Goal: Information Seeking & Learning: Learn about a topic

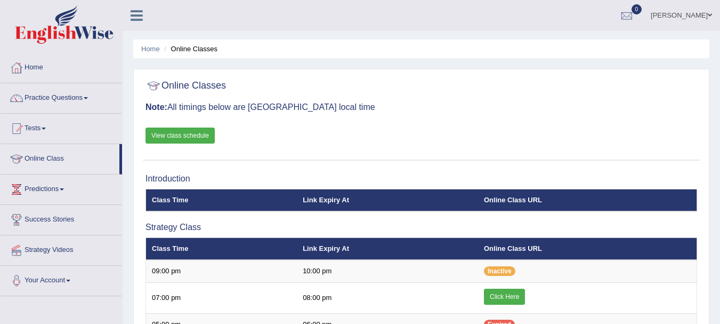
click at [455, 94] on div at bounding box center [422, 86] width 552 height 22
click at [185, 139] on link "View class schedule" at bounding box center [180, 135] width 69 height 16
click at [68, 90] on link "Practice Questions" at bounding box center [62, 96] width 122 height 27
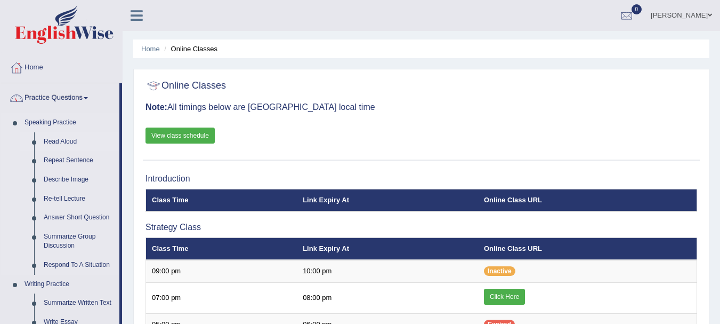
click at [69, 134] on link "Read Aloud" at bounding box center [79, 141] width 80 height 19
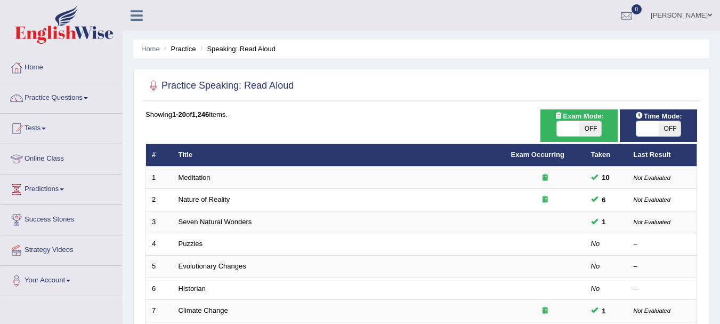
click at [498, 75] on div at bounding box center [422, 86] width 552 height 22
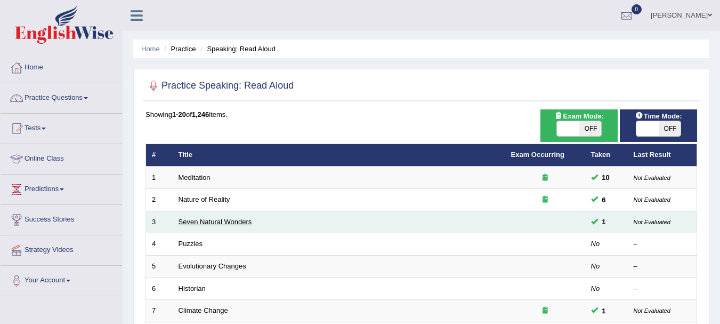
click at [212, 219] on link "Seven Natural Wonders" at bounding box center [216, 221] width 74 height 8
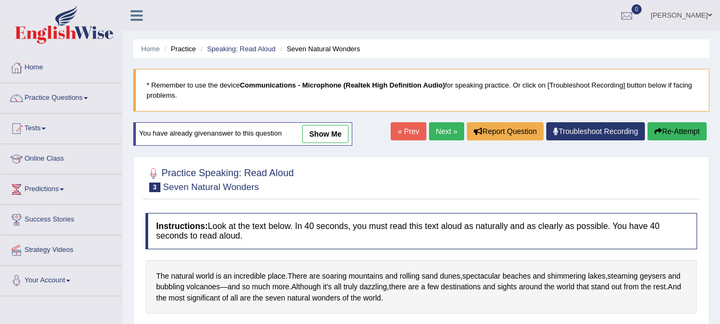
click at [519, 321] on div "Instructions: Look at the text below. In 40 seconds, you must read this text al…" at bounding box center [421, 286] width 557 height 158
click at [572, 316] on div "Instructions: Look at the text below. In 40 seconds, you must read this text al…" at bounding box center [421, 286] width 557 height 158
click at [572, 318] on div "Instructions: Look at the text below. In 40 seconds, you must read this text al…" at bounding box center [421, 286] width 557 height 158
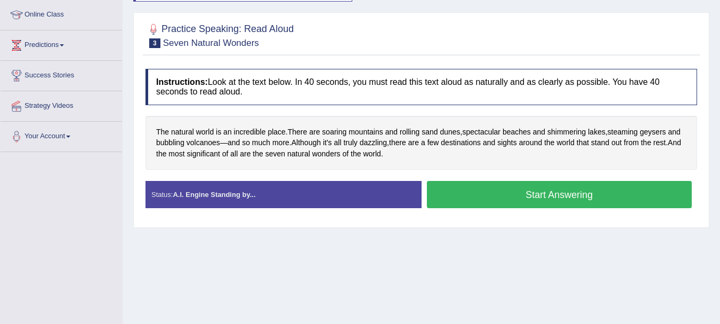
scroll to position [149, 0]
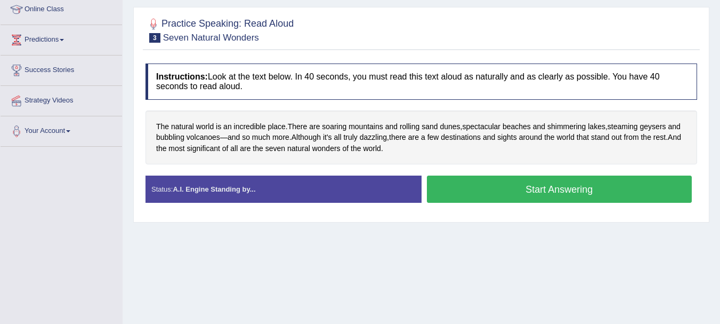
click at [534, 189] on button "Start Answering" at bounding box center [559, 188] width 265 height 27
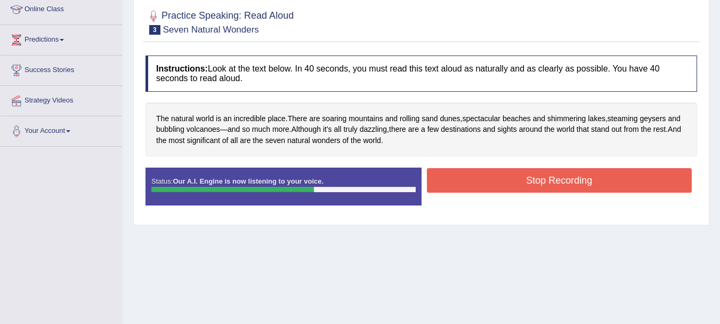
click at [534, 189] on button "Stop Recording" at bounding box center [559, 180] width 265 height 25
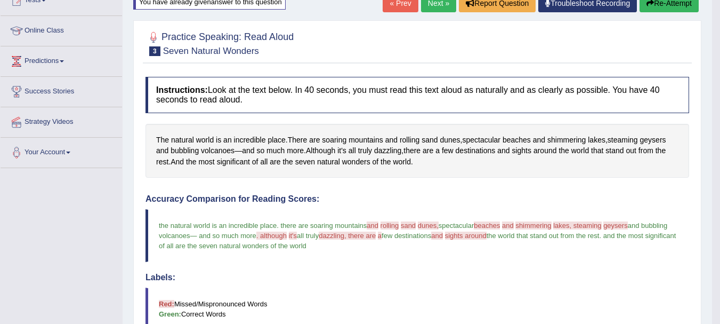
scroll to position [64, 0]
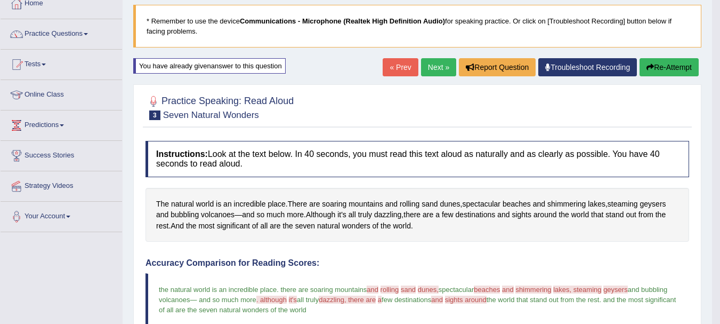
click at [431, 67] on link "Next »" at bounding box center [438, 67] width 35 height 18
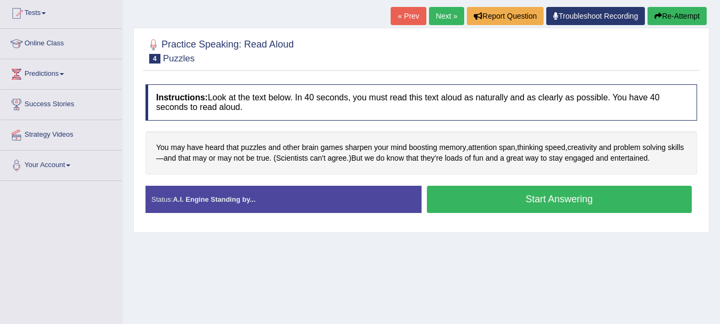
scroll to position [128, 0]
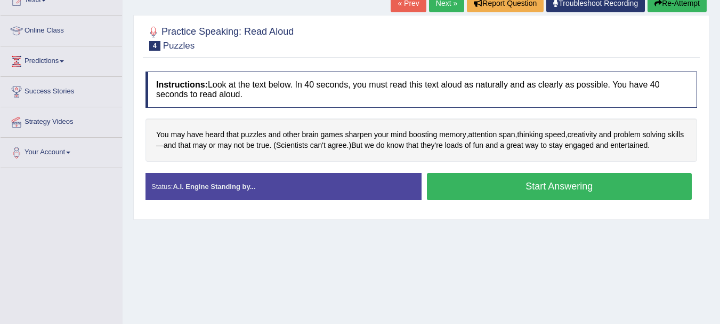
click at [467, 191] on button "Start Answering" at bounding box center [559, 186] width 265 height 27
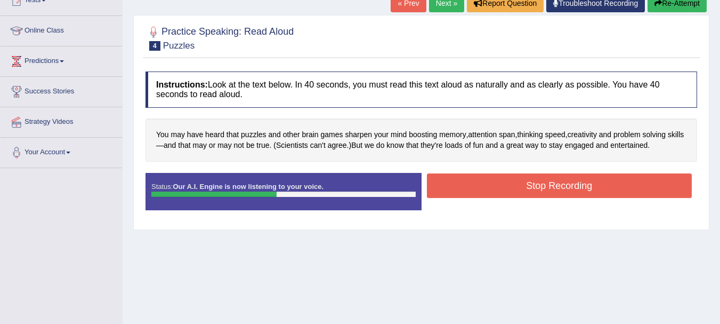
click at [467, 191] on button "Stop Recording" at bounding box center [559, 185] width 265 height 25
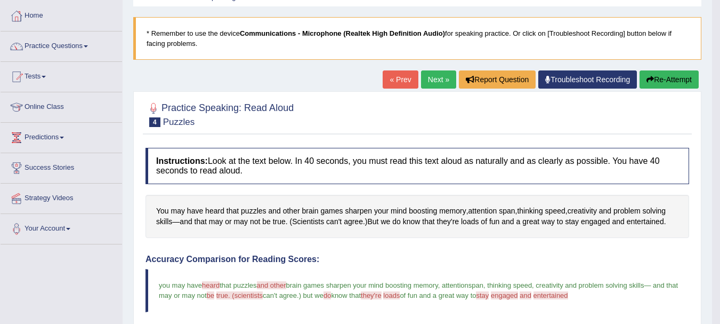
scroll to position [21, 0]
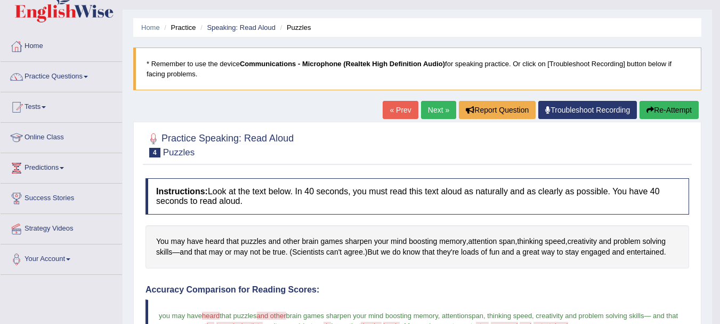
click at [432, 110] on link "Next »" at bounding box center [438, 110] width 35 height 18
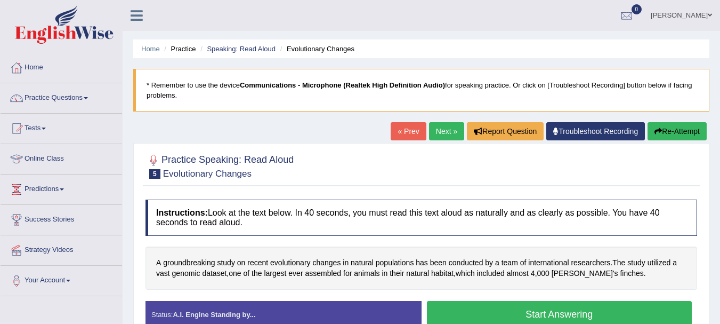
click at [455, 313] on button "Start Answering" at bounding box center [559, 314] width 265 height 27
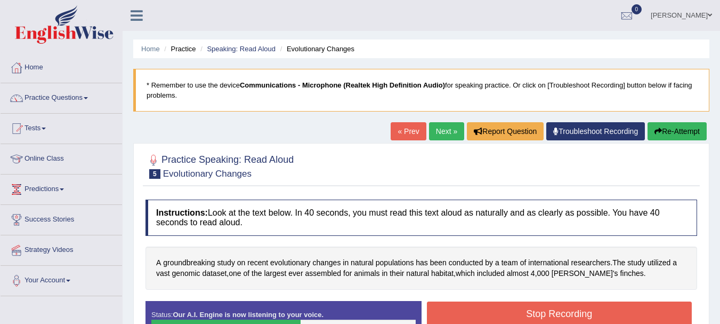
click at [455, 313] on button "Stop Recording" at bounding box center [559, 313] width 265 height 25
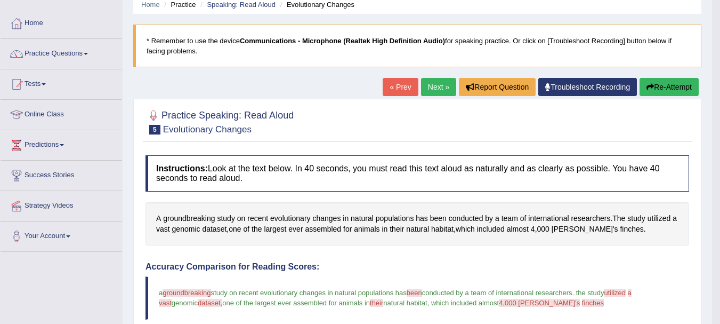
scroll to position [43, 0]
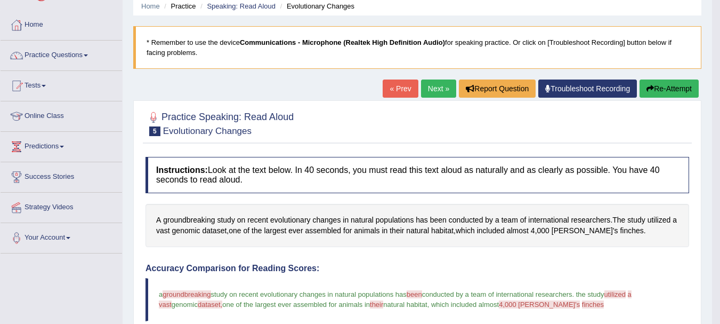
click at [439, 85] on link "Next »" at bounding box center [438, 88] width 35 height 18
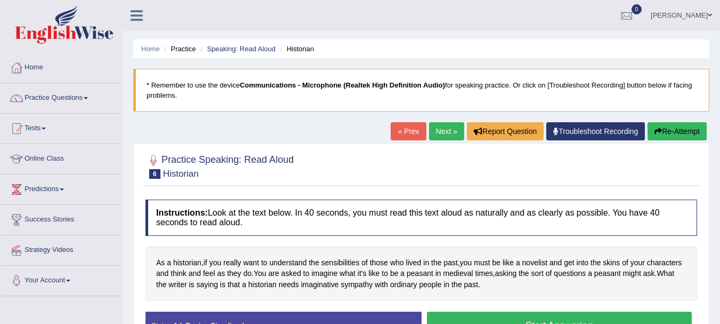
click at [497, 315] on button "Start Answering" at bounding box center [559, 324] width 265 height 27
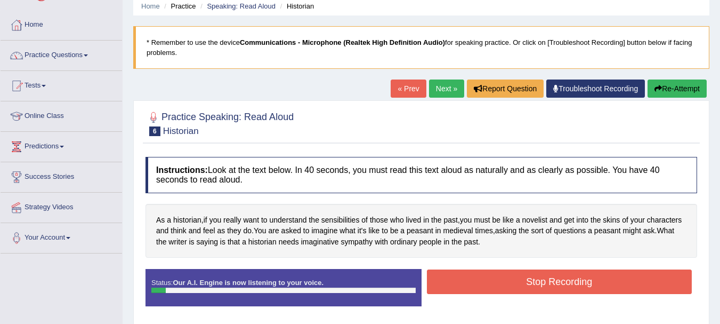
scroll to position [64, 0]
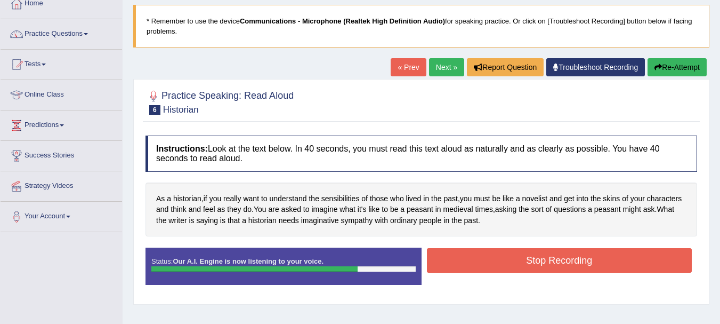
click at [517, 270] on button "Stop Recording" at bounding box center [559, 260] width 265 height 25
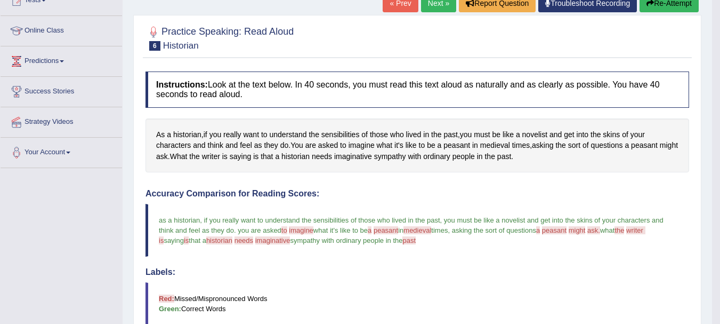
scroll to position [107, 0]
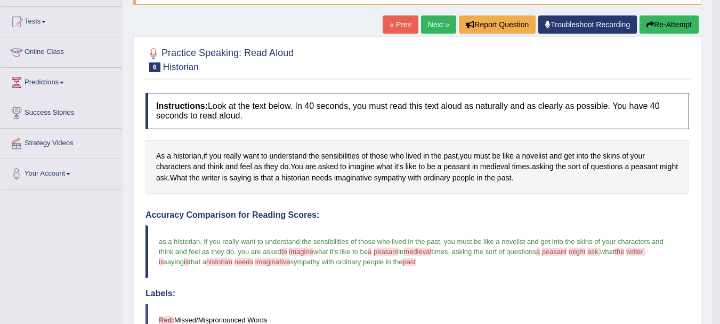
click at [434, 21] on link "Next »" at bounding box center [438, 24] width 35 height 18
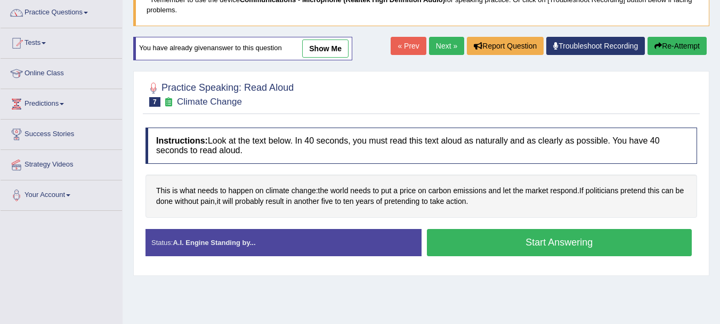
click at [524, 247] on button "Start Answering" at bounding box center [559, 242] width 265 height 27
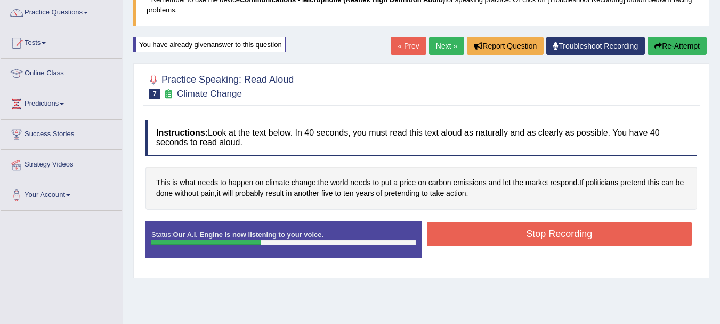
click at [524, 235] on button "Stop Recording" at bounding box center [559, 233] width 265 height 25
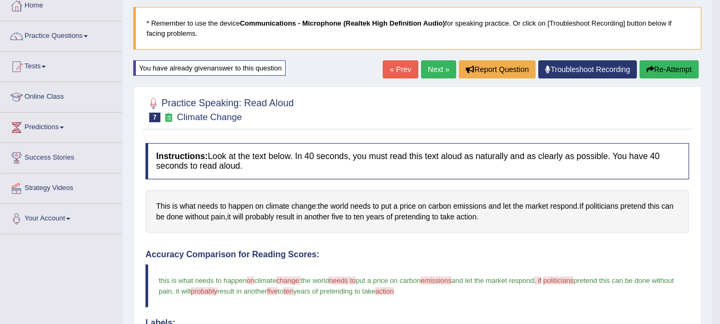
scroll to position [43, 0]
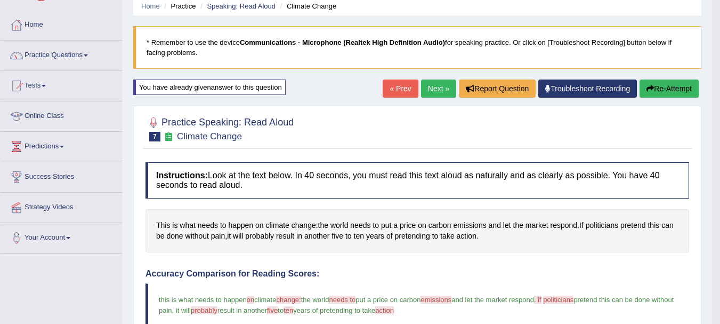
click at [443, 87] on link "Next »" at bounding box center [438, 88] width 35 height 18
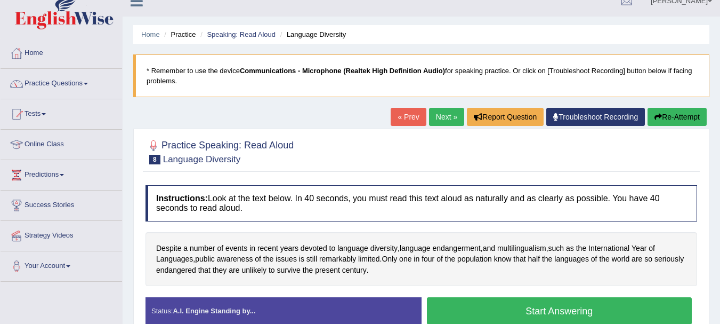
scroll to position [36, 0]
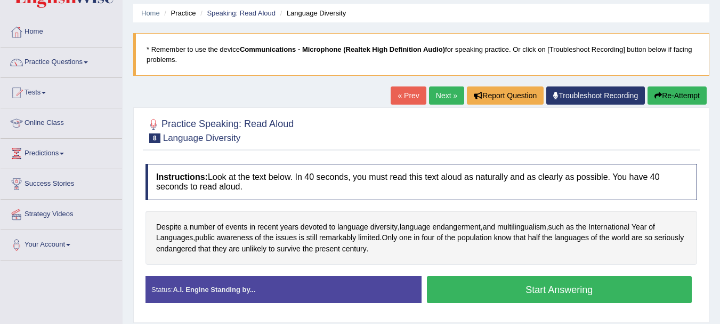
click at [469, 287] on button "Start Answering" at bounding box center [559, 289] width 265 height 27
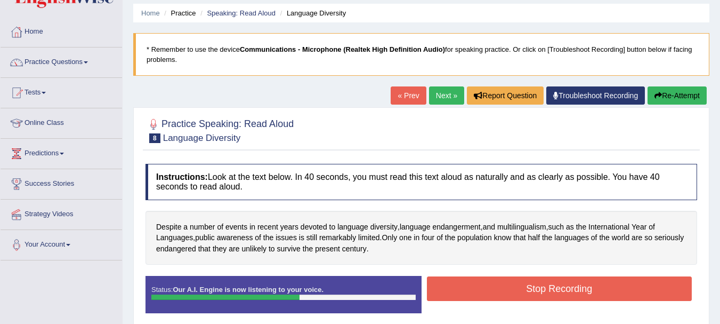
click at [497, 281] on button "Stop Recording" at bounding box center [559, 288] width 265 height 25
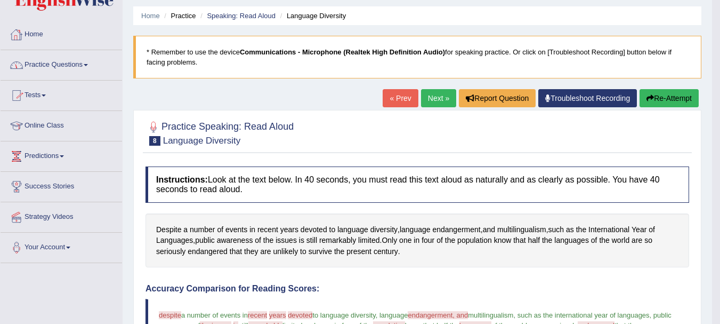
scroll to position [0, 0]
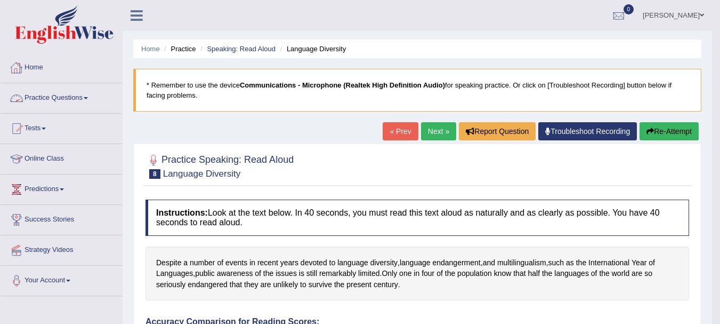
click at [60, 92] on link "Practice Questions" at bounding box center [62, 96] width 122 height 27
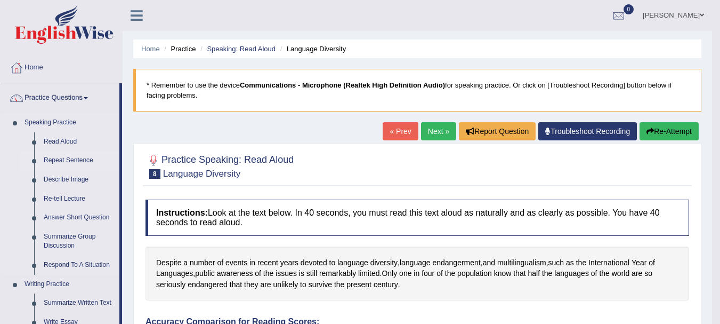
click at [66, 160] on link "Repeat Sentence" at bounding box center [79, 160] width 80 height 19
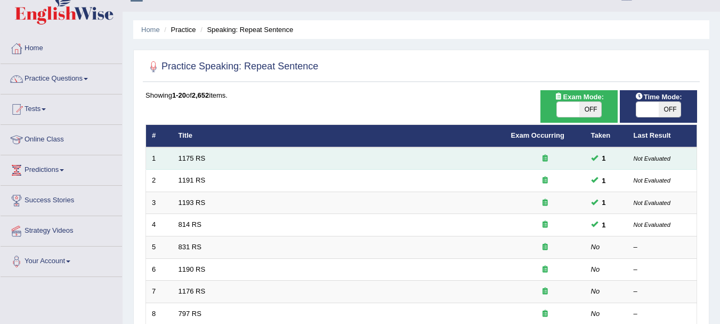
scroll to position [21, 0]
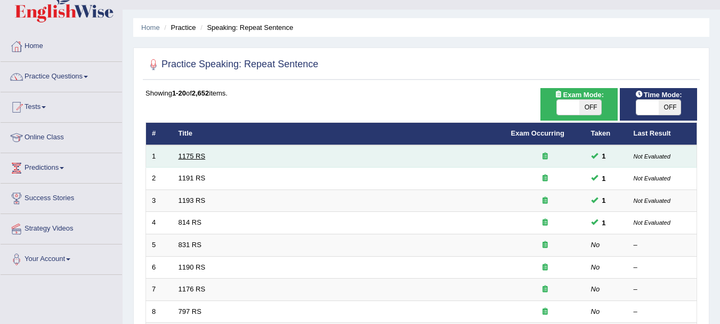
click at [197, 159] on link "1175 RS" at bounding box center [192, 156] width 27 height 8
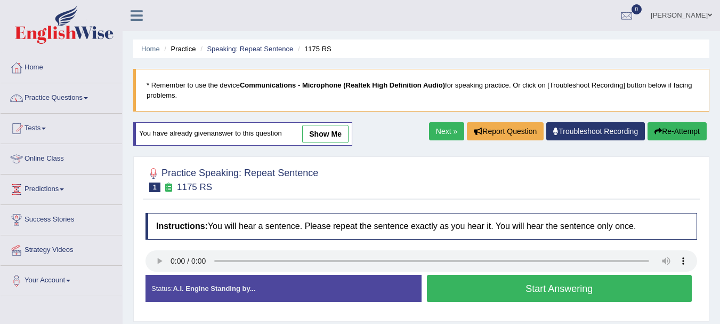
click at [484, 293] on button "Start Answering" at bounding box center [559, 288] width 265 height 27
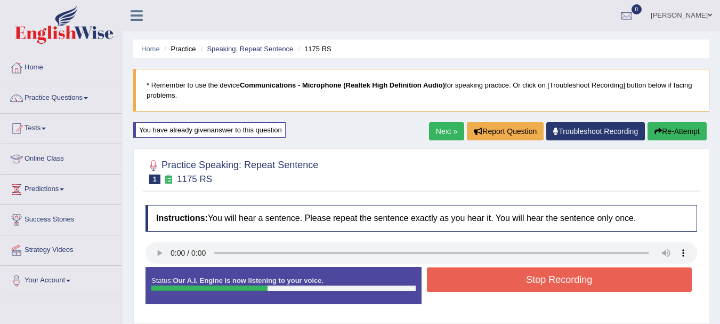
click at [487, 272] on button "Stop Recording" at bounding box center [559, 279] width 265 height 25
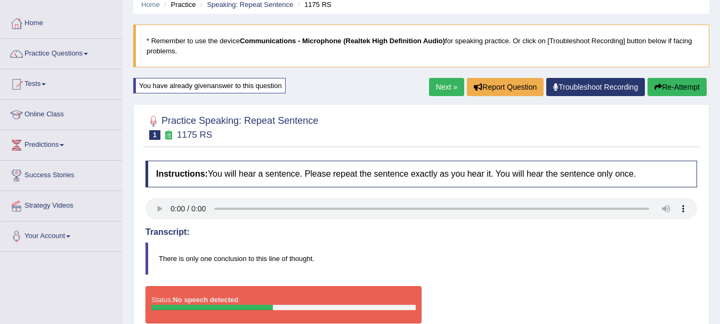
scroll to position [43, 0]
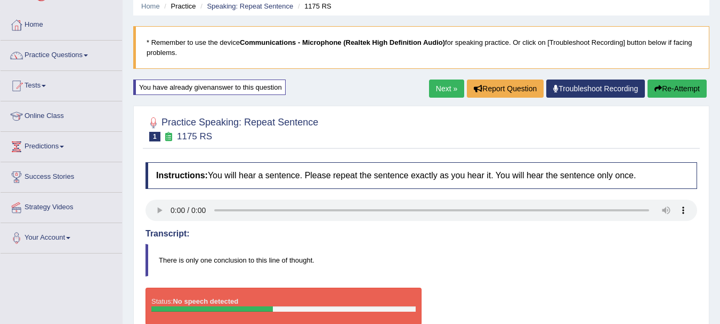
click at [449, 85] on link "Next »" at bounding box center [446, 88] width 35 height 18
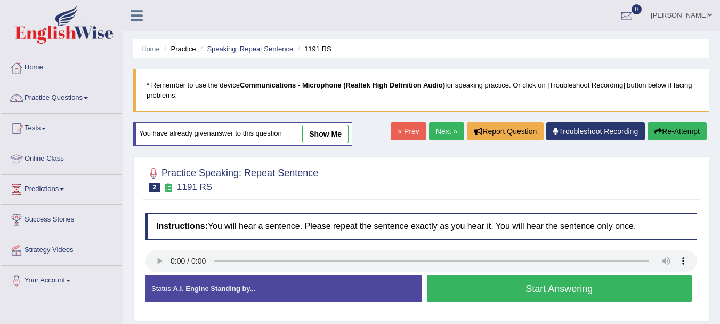
click at [510, 292] on button "Start Answering" at bounding box center [559, 288] width 265 height 27
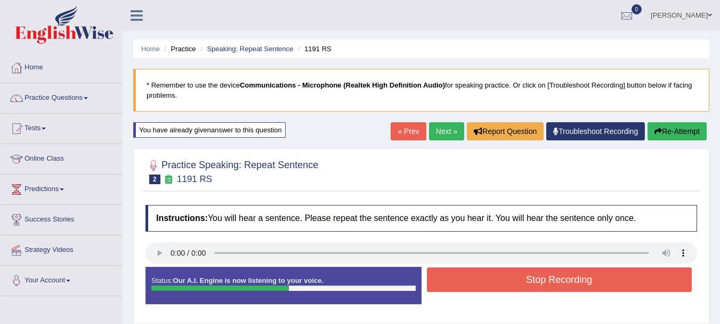
click at [510, 268] on button "Stop Recording" at bounding box center [559, 279] width 265 height 25
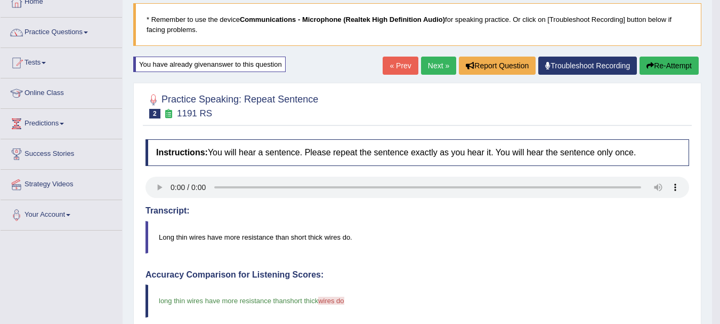
scroll to position [64, 0]
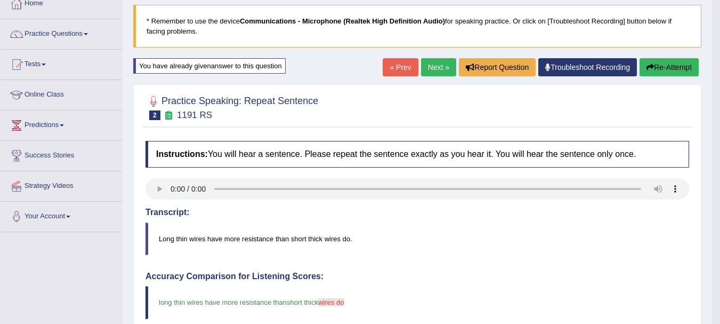
click at [429, 70] on link "Next »" at bounding box center [438, 67] width 35 height 18
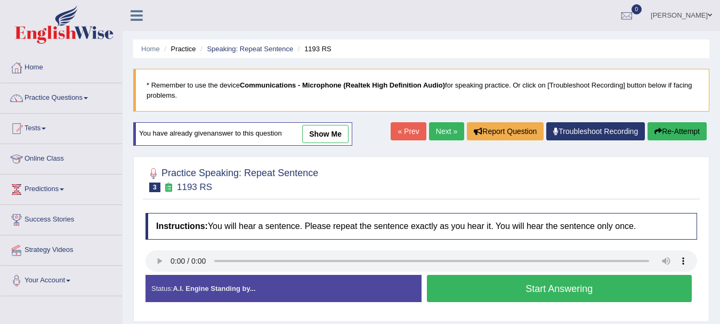
click at [462, 283] on button "Start Answering" at bounding box center [559, 288] width 265 height 27
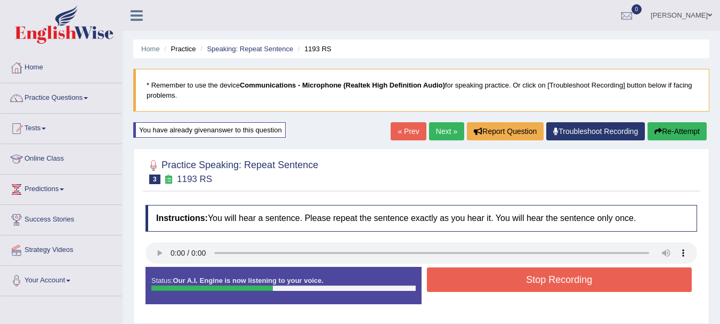
click at [462, 283] on button "Stop Recording" at bounding box center [559, 279] width 265 height 25
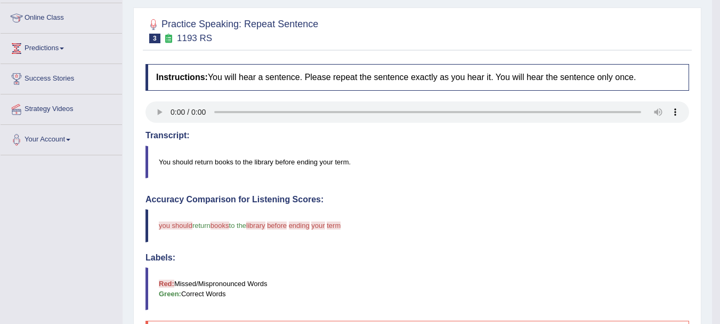
scroll to position [128, 0]
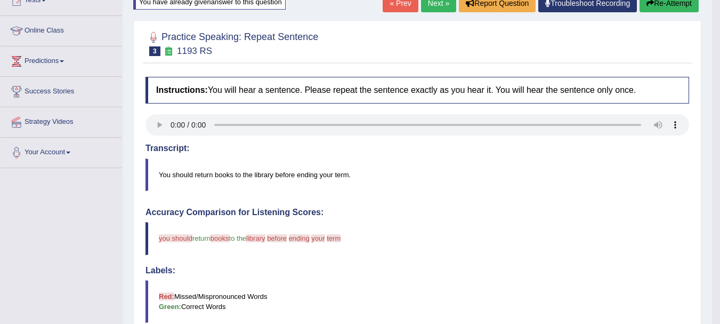
click at [432, 6] on link "Next »" at bounding box center [438, 3] width 35 height 18
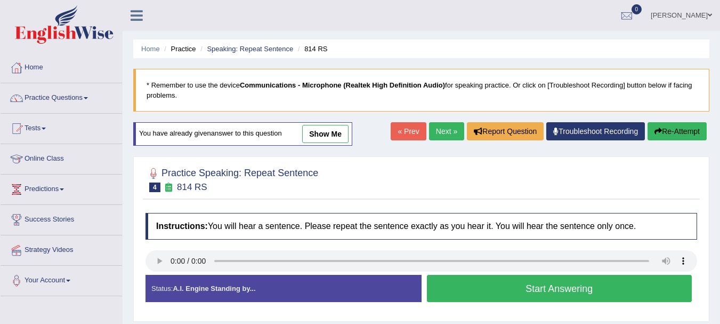
click at [457, 294] on button "Start Answering" at bounding box center [559, 288] width 265 height 27
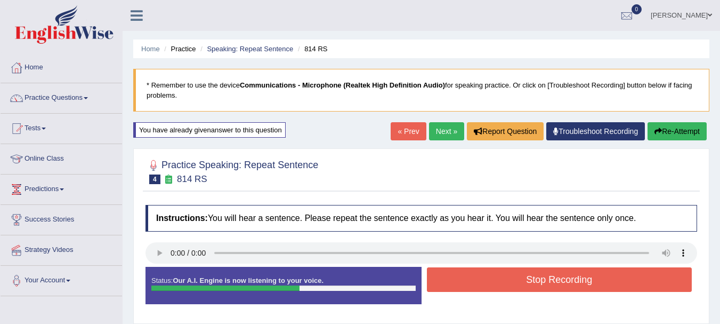
click at [474, 280] on button "Stop Recording" at bounding box center [559, 279] width 265 height 25
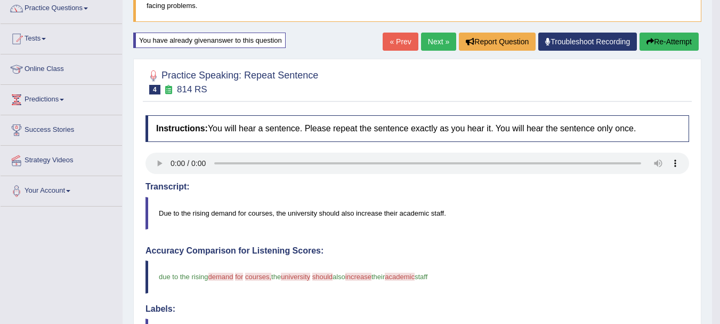
scroll to position [88, 0]
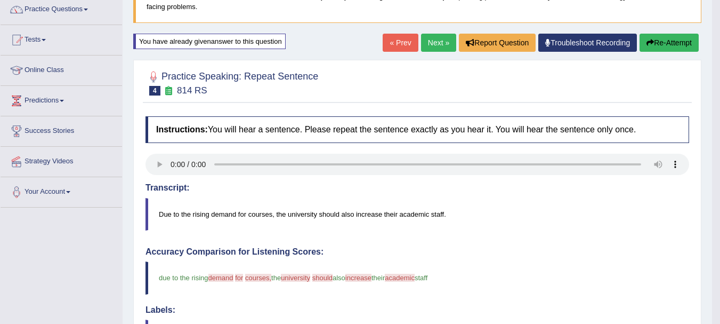
click at [439, 47] on link "Next »" at bounding box center [438, 43] width 35 height 18
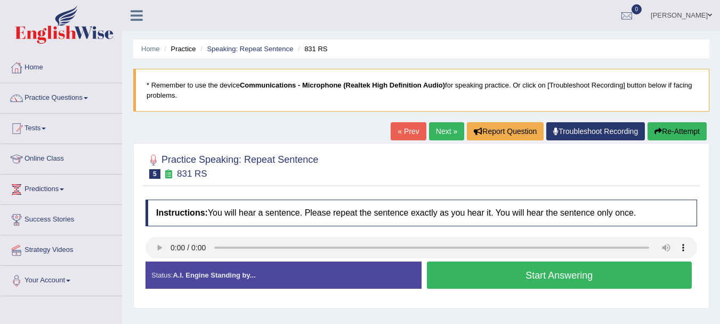
click at [458, 281] on button "Start Answering" at bounding box center [559, 274] width 265 height 27
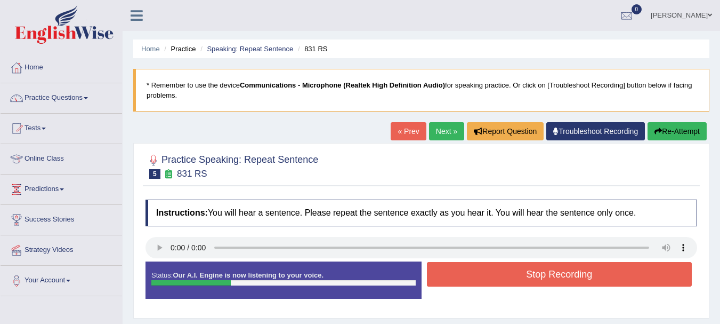
click at [458, 281] on button "Stop Recording" at bounding box center [559, 274] width 265 height 25
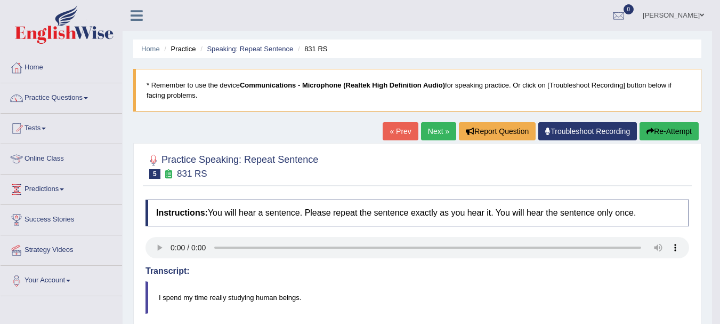
click at [433, 137] on link "Next »" at bounding box center [438, 131] width 35 height 18
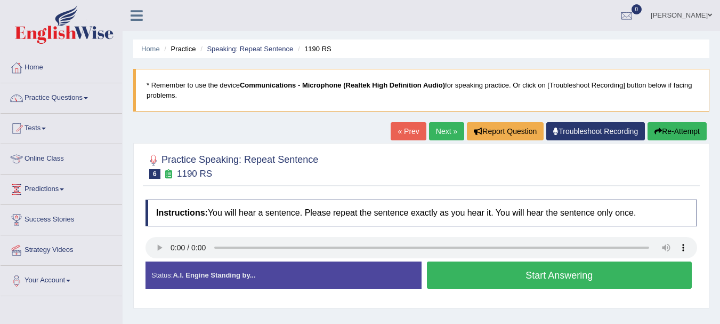
click at [447, 280] on button "Start Answering" at bounding box center [559, 274] width 265 height 27
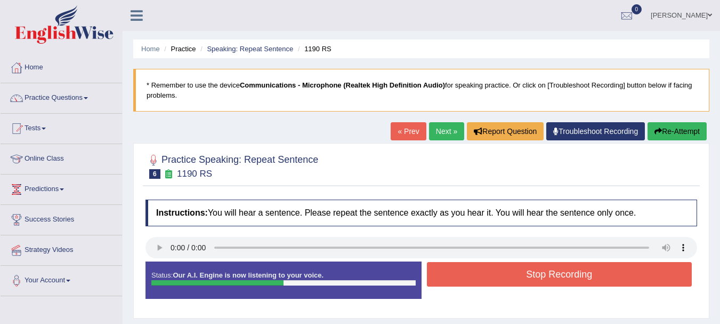
click at [447, 280] on button "Stop Recording" at bounding box center [559, 274] width 265 height 25
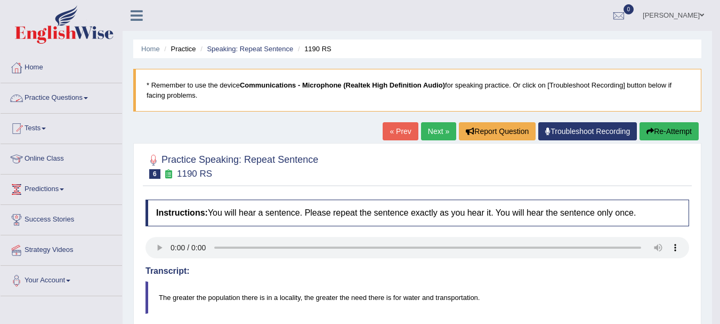
click at [57, 100] on link "Practice Questions" at bounding box center [62, 96] width 122 height 27
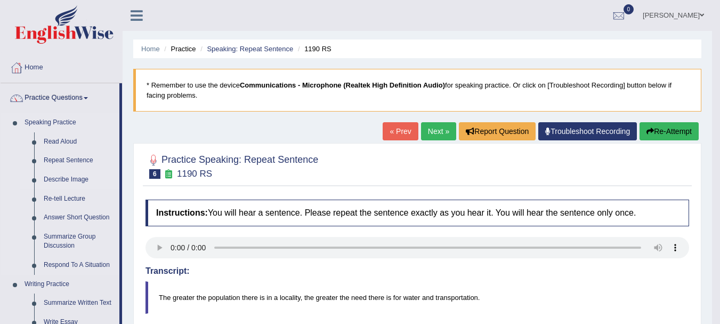
click at [64, 176] on link "Describe Image" at bounding box center [79, 179] width 80 height 19
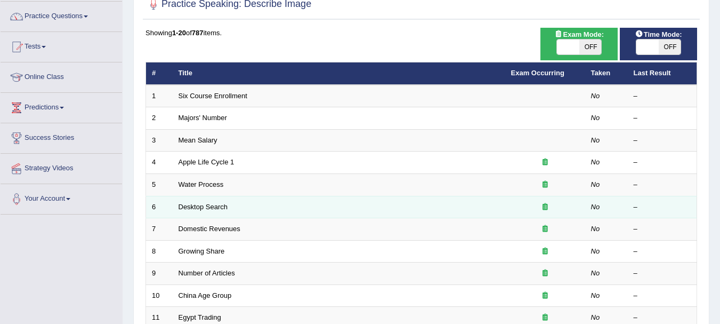
scroll to position [107, 0]
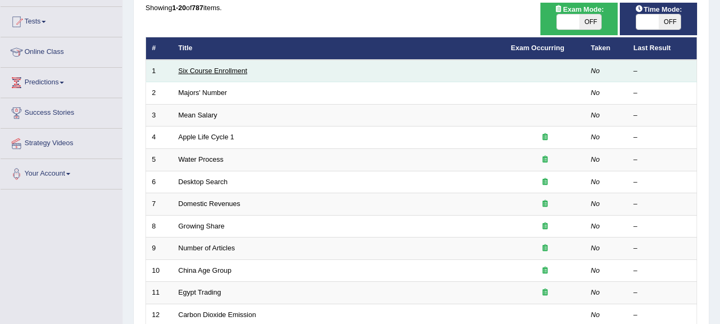
click at [206, 70] on link "Six Course Enrollment" at bounding box center [213, 71] width 69 height 8
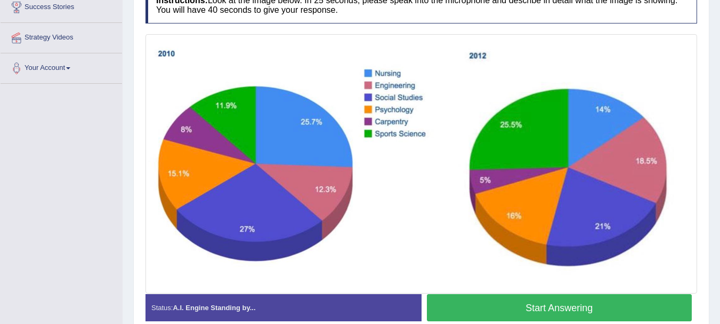
scroll to position [213, 0]
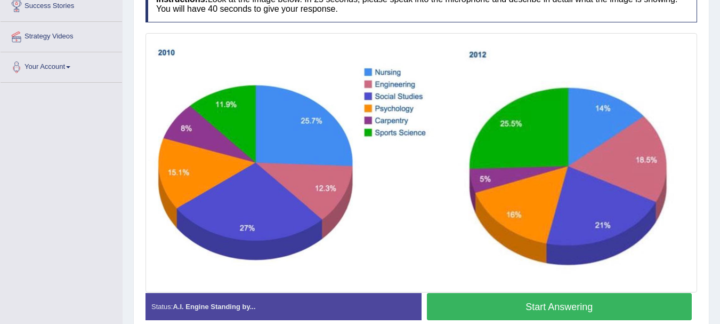
click at [439, 142] on img at bounding box center [421, 163] width 546 height 254
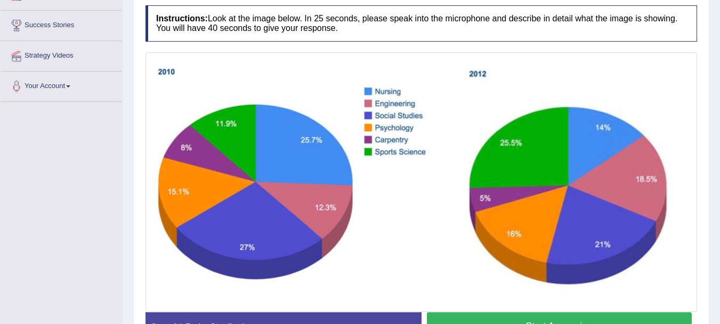
scroll to position [192, 0]
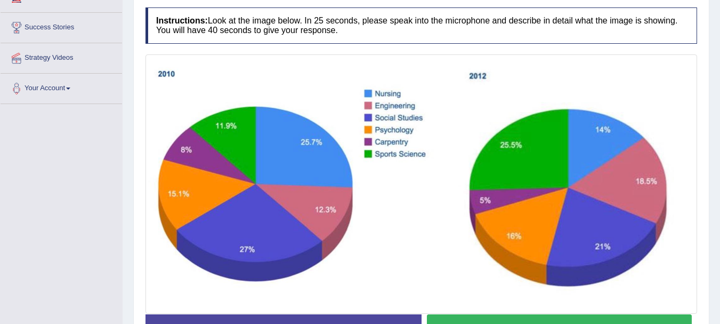
click at [449, 125] on img at bounding box center [421, 184] width 546 height 254
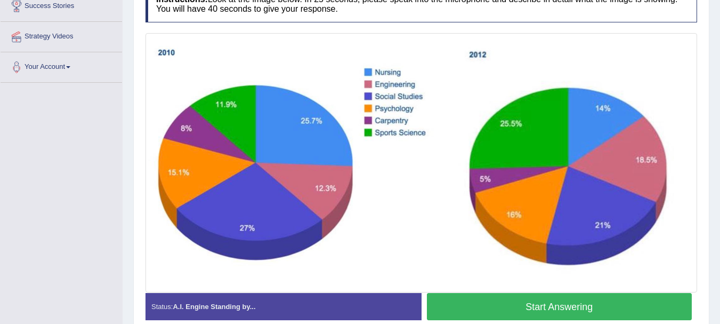
click at [496, 308] on button "Start Answering" at bounding box center [559, 306] width 265 height 27
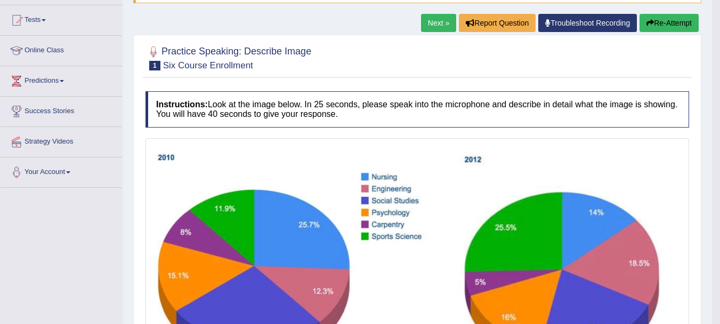
scroll to position [107, 0]
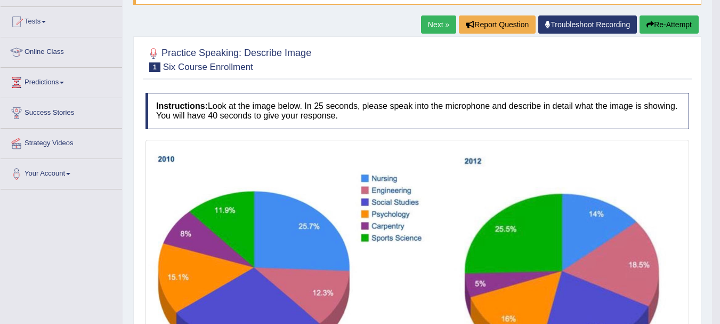
click at [665, 29] on button "Re-Attempt" at bounding box center [669, 24] width 59 height 18
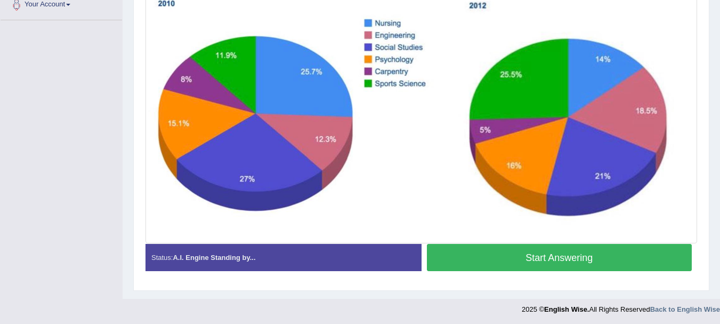
scroll to position [277, 0]
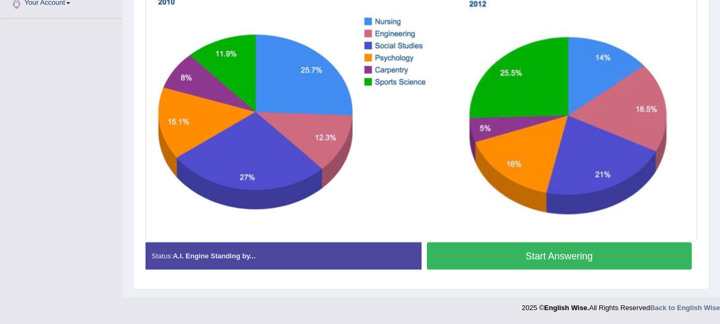
click at [497, 253] on button "Start Answering" at bounding box center [559, 255] width 265 height 27
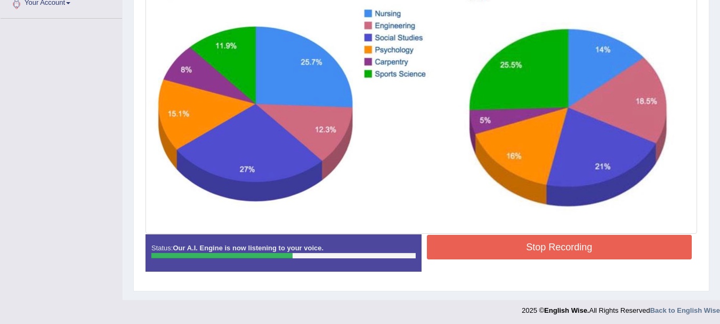
click at [235, 64] on img at bounding box center [421, 104] width 546 height 254
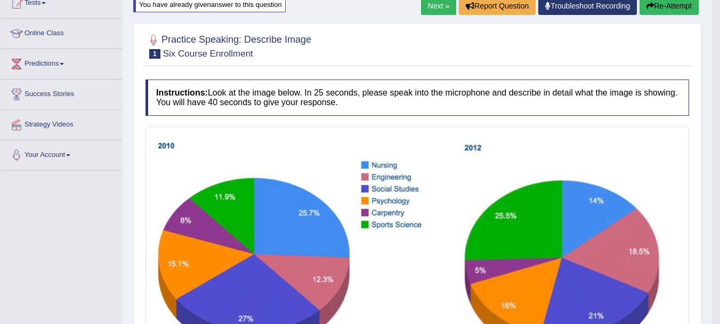
scroll to position [107, 0]
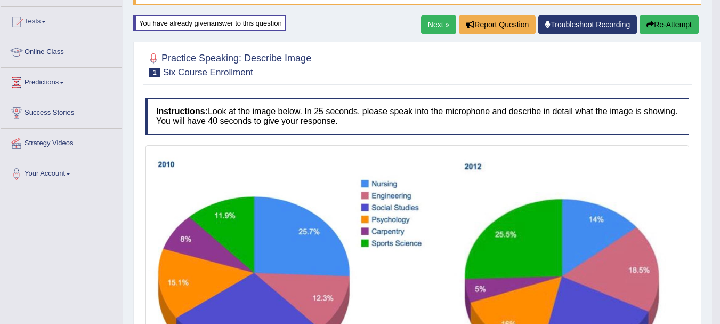
click at [682, 26] on button "Re-Attempt" at bounding box center [669, 24] width 59 height 18
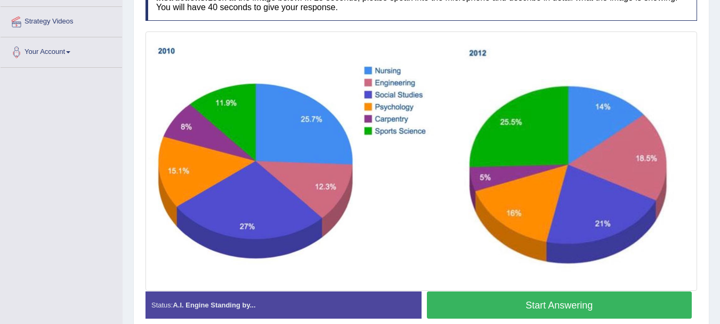
scroll to position [229, 0]
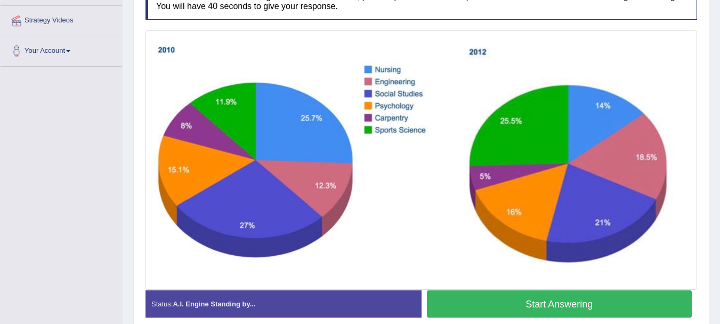
click at [520, 309] on button "Start Answering" at bounding box center [559, 303] width 265 height 27
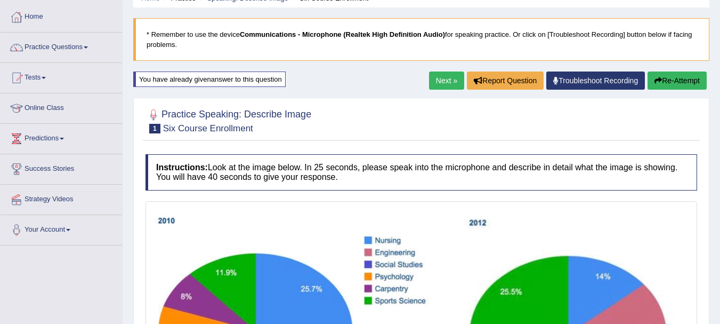
scroll to position [37, 0]
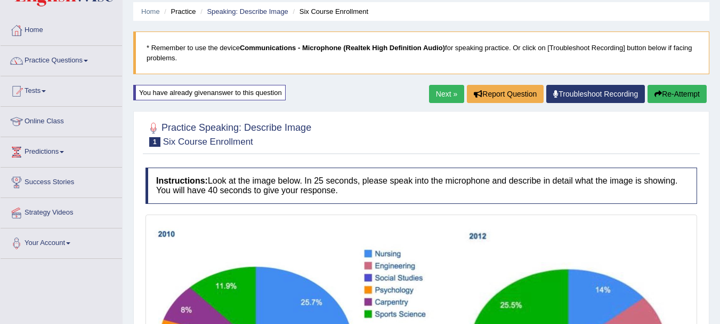
click at [667, 92] on button "Re-Attempt" at bounding box center [677, 94] width 59 height 18
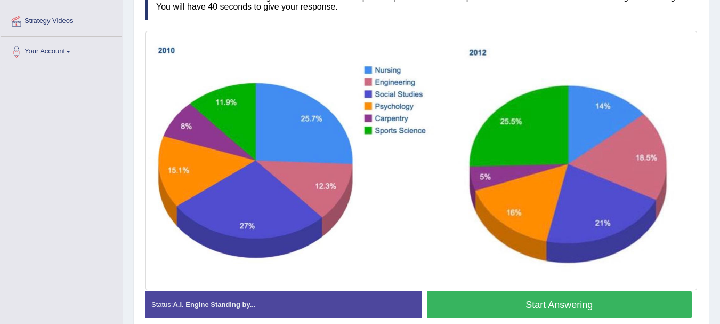
scroll to position [229, 0]
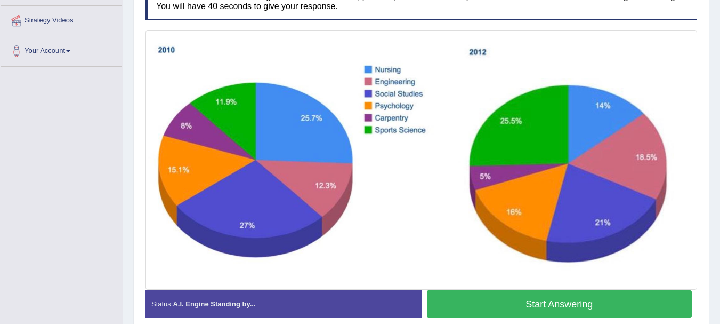
click at [563, 309] on button "Start Answering" at bounding box center [559, 303] width 265 height 27
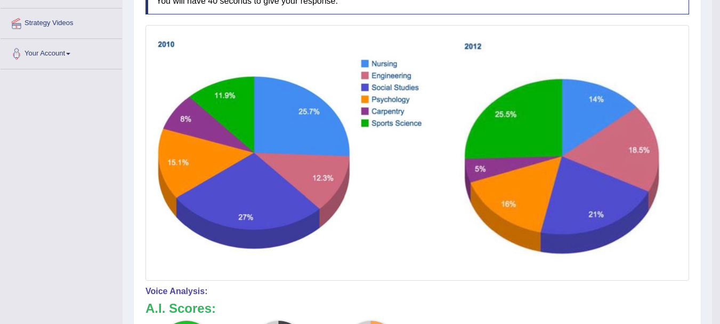
scroll to position [59, 0]
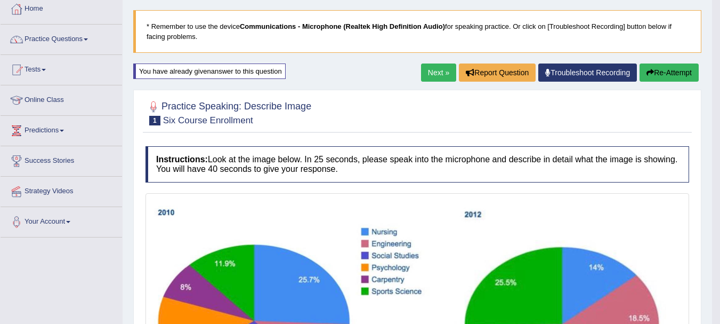
click at [669, 68] on button "Re-Attempt" at bounding box center [669, 72] width 59 height 18
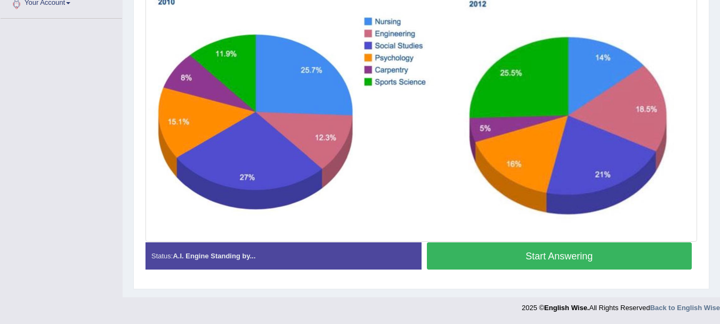
scroll to position [256, 0]
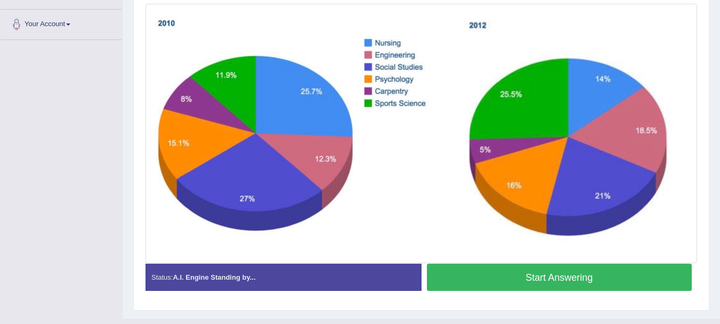
click at [612, 265] on button "Start Answering" at bounding box center [559, 276] width 265 height 27
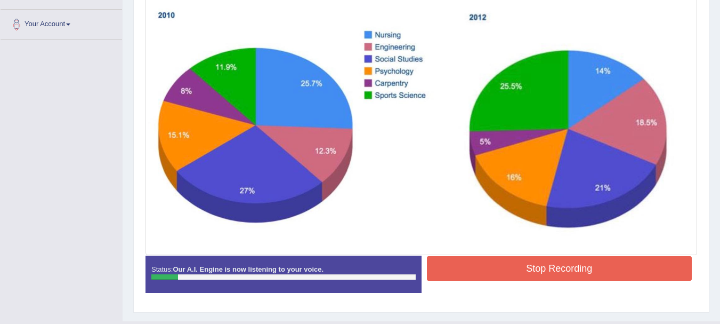
click at [471, 265] on button "Stop Recording" at bounding box center [559, 268] width 265 height 25
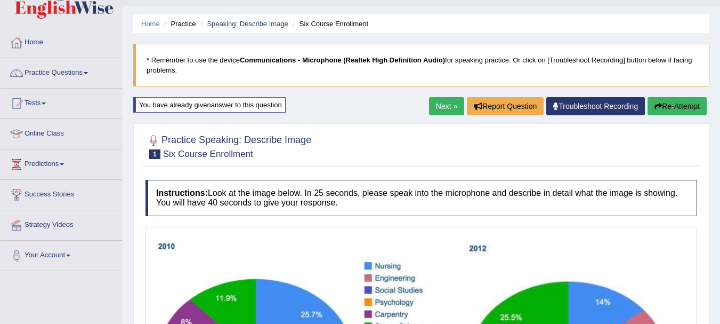
scroll to position [23, 0]
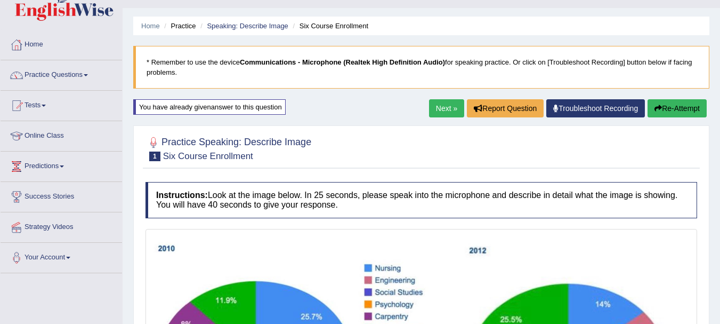
click at [690, 108] on button "Re-Attempt" at bounding box center [677, 108] width 59 height 18
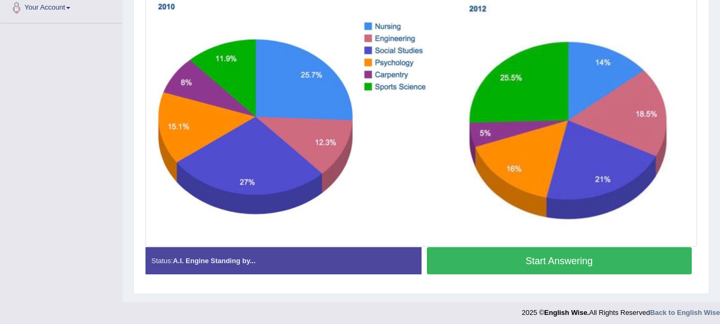
scroll to position [277, 0]
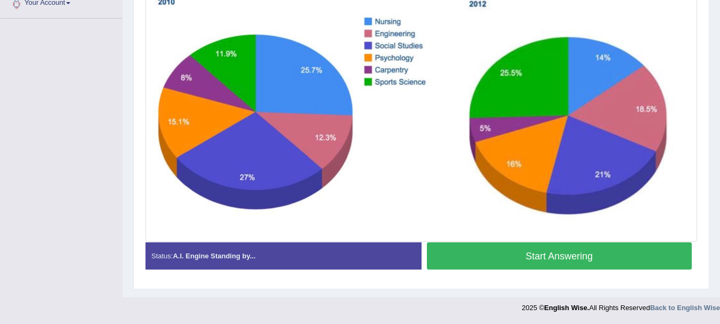
click at [452, 260] on button "Start Answering" at bounding box center [559, 255] width 265 height 27
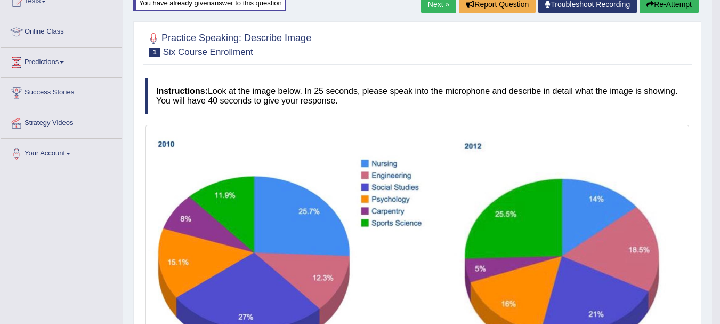
scroll to position [78, 0]
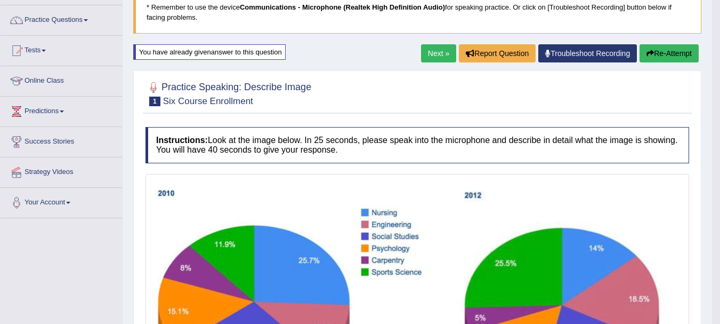
click at [668, 54] on button "Re-Attempt" at bounding box center [669, 53] width 59 height 18
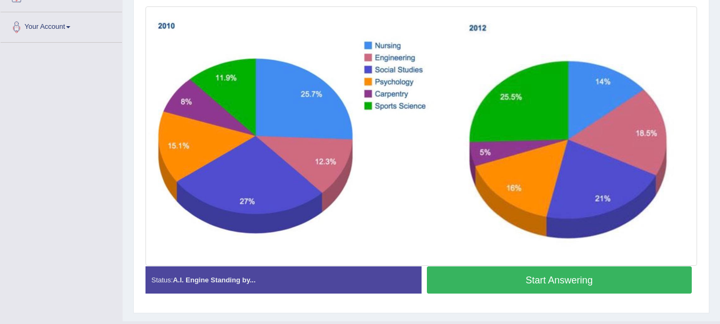
scroll to position [256, 0]
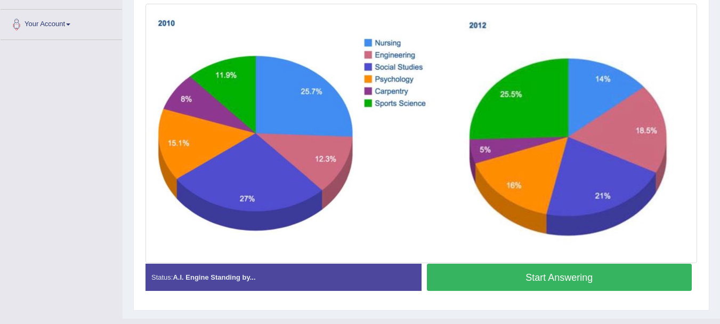
click at [570, 271] on button "Start Answering" at bounding box center [559, 276] width 265 height 27
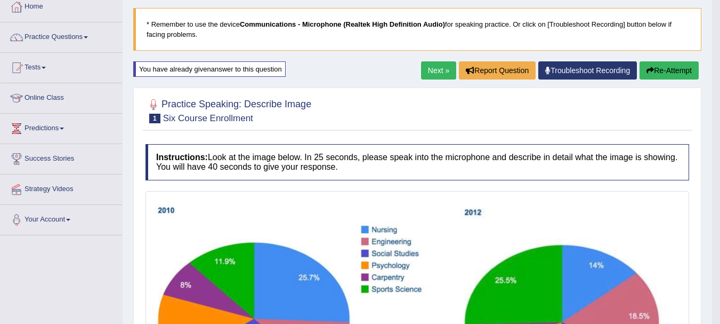
scroll to position [19, 0]
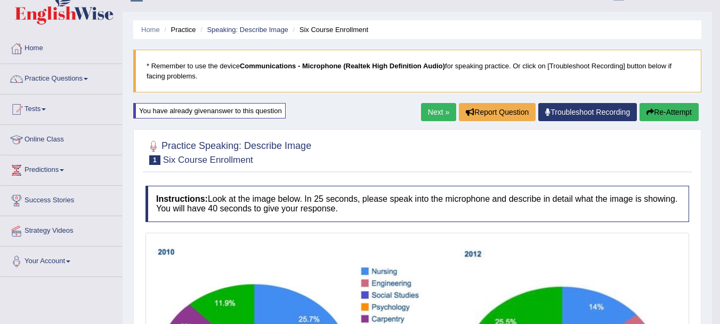
click at [648, 116] on button "Re-Attempt" at bounding box center [669, 112] width 59 height 18
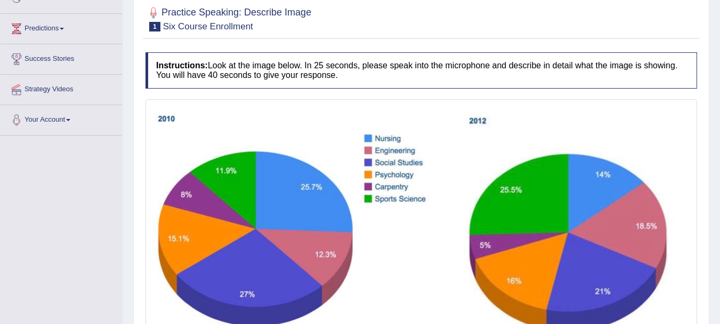
scroll to position [277, 0]
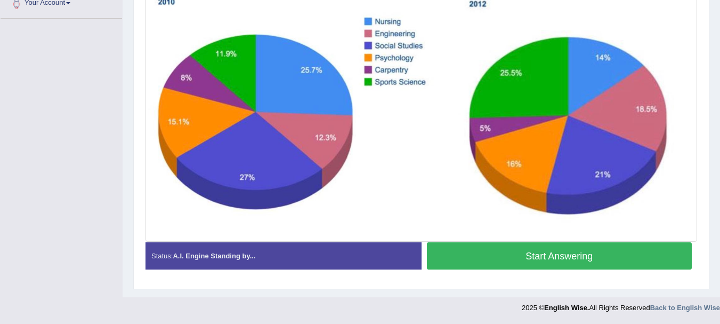
click at [533, 257] on button "Start Answering" at bounding box center [559, 255] width 265 height 27
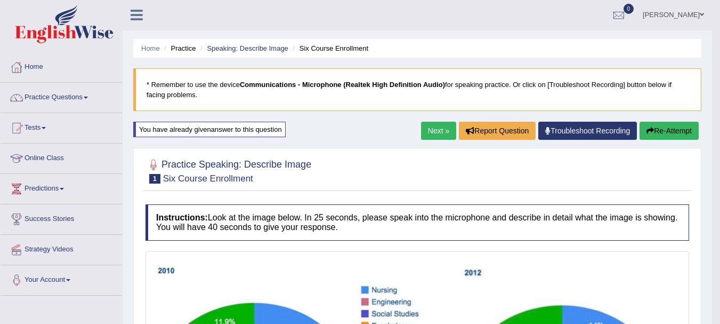
scroll to position [0, 0]
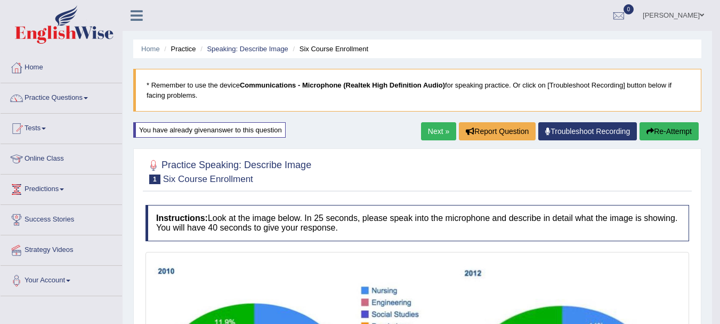
click at [434, 135] on link "Next »" at bounding box center [438, 131] width 35 height 18
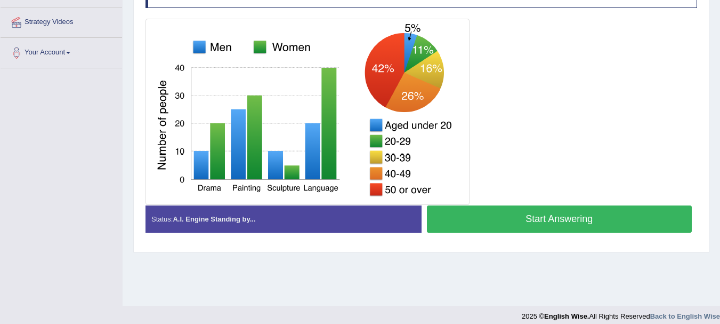
scroll to position [236, 0]
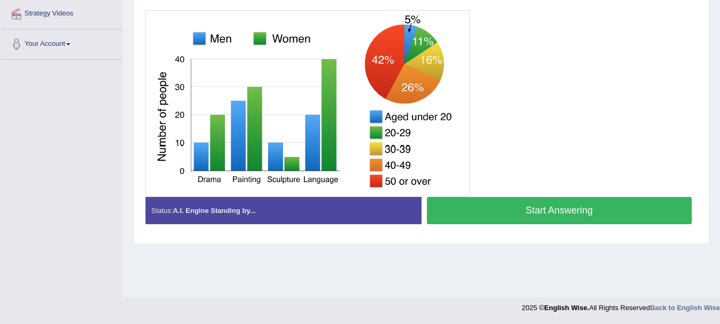
click at [424, 227] on div "Status: A.I. Engine Standing by... Start Answering Stop Recording" at bounding box center [422, 216] width 552 height 38
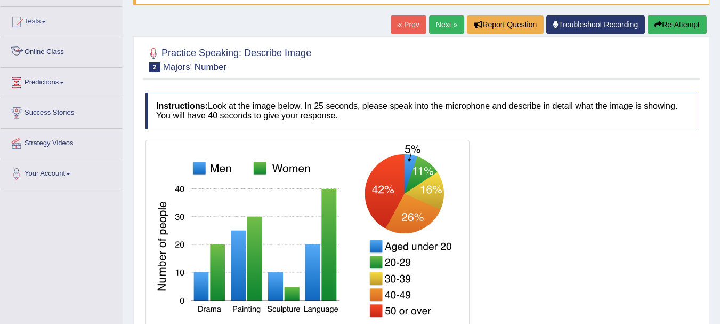
scroll to position [64, 0]
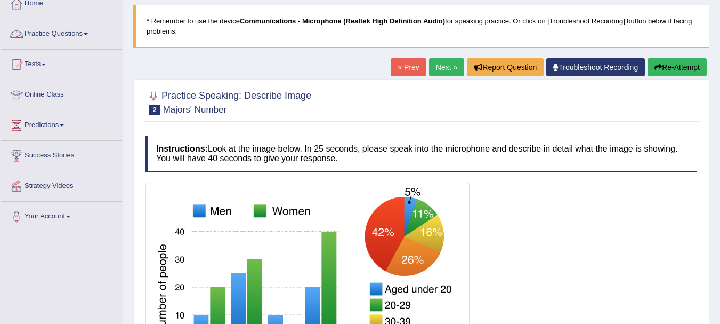
click at [55, 35] on link "Practice Questions" at bounding box center [62, 32] width 122 height 27
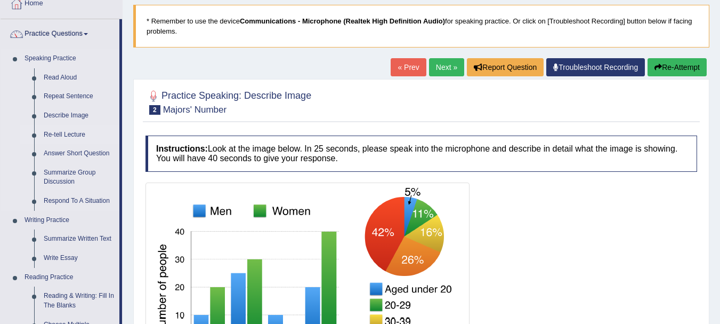
click at [60, 128] on link "Re-tell Lecture" at bounding box center [79, 134] width 80 height 19
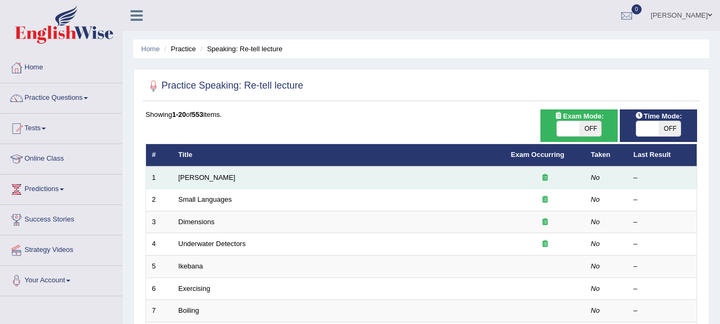
click at [228, 180] on td "Amory Lovins" at bounding box center [339, 177] width 333 height 22
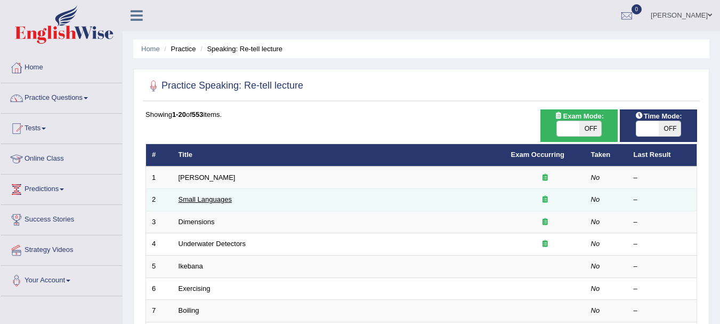
click at [197, 199] on link "Small Languages" at bounding box center [205, 199] width 53 height 8
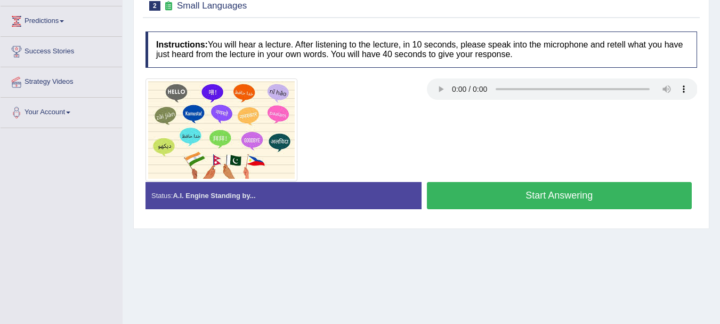
scroll to position [171, 0]
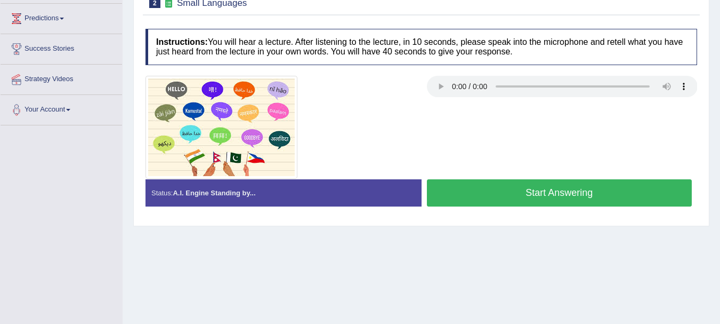
click at [510, 198] on button "Start Answering" at bounding box center [559, 192] width 265 height 27
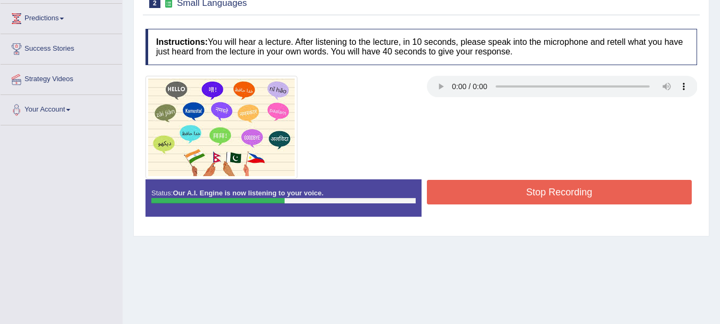
click at [547, 198] on button "Stop Recording" at bounding box center [559, 192] width 265 height 25
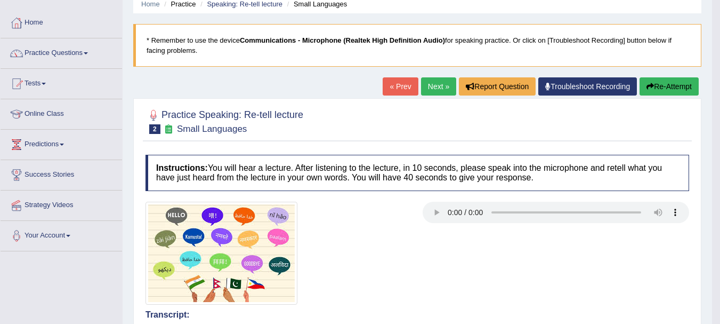
scroll to position [25, 0]
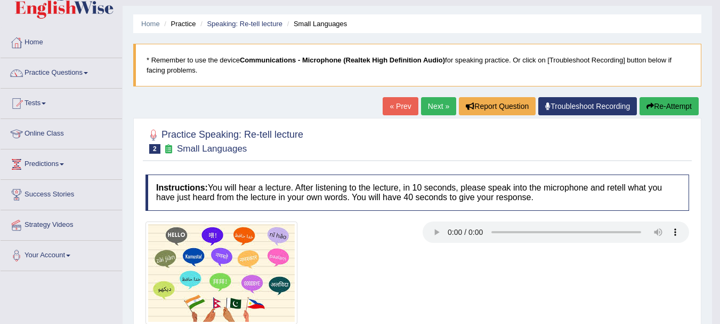
click at [673, 108] on button "Re-Attempt" at bounding box center [669, 106] width 59 height 18
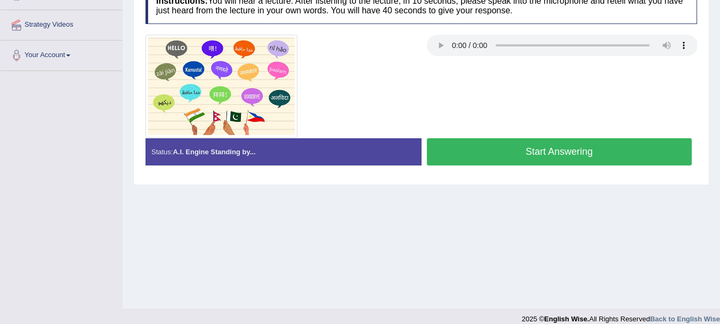
scroll to position [236, 0]
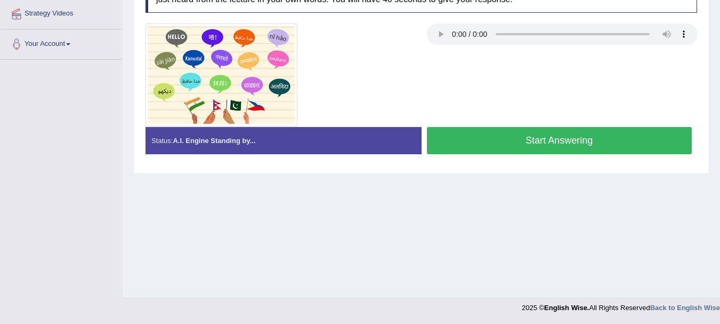
click at [549, 141] on button "Start Answering" at bounding box center [559, 140] width 265 height 27
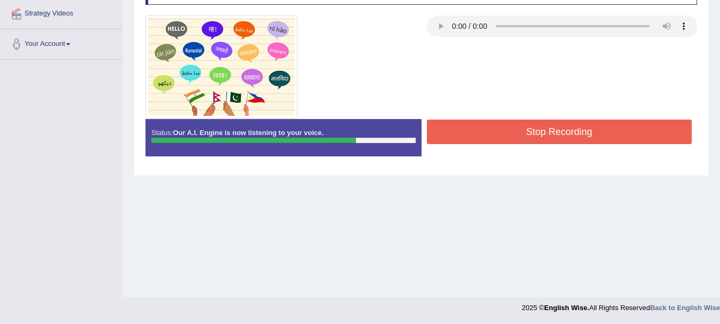
click at [552, 123] on button "Stop Recording" at bounding box center [559, 131] width 265 height 25
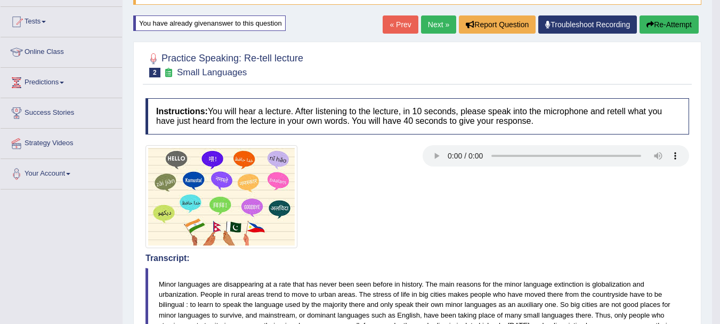
scroll to position [44, 0]
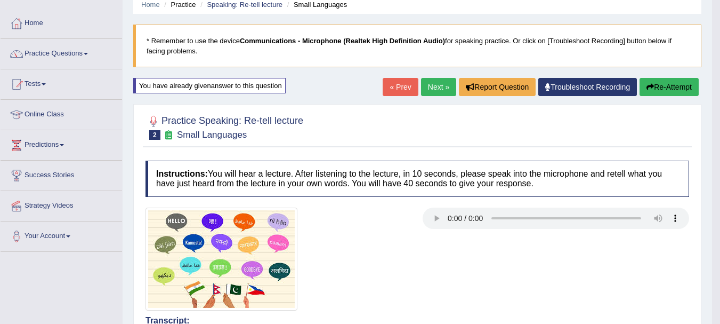
click at [48, 59] on link "Practice Questions" at bounding box center [62, 52] width 122 height 27
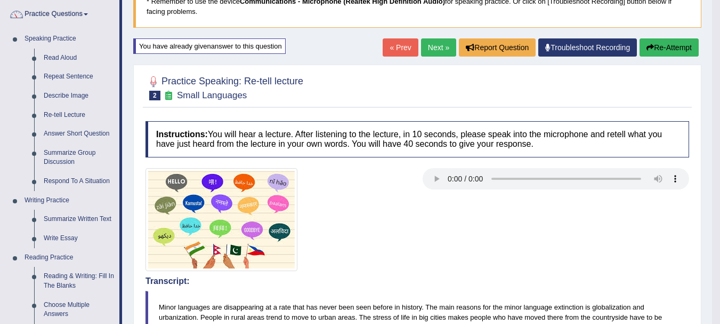
scroll to position [80, 0]
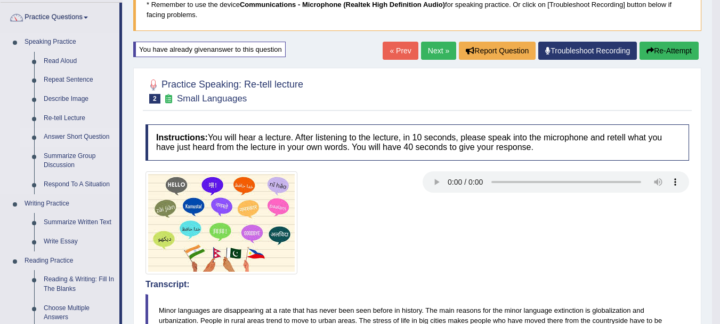
click at [88, 136] on link "Answer Short Question" at bounding box center [79, 136] width 80 height 19
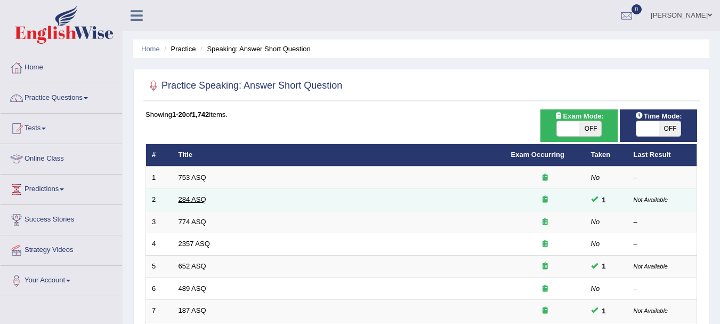
click at [185, 200] on link "284 ASQ" at bounding box center [193, 199] width 28 height 8
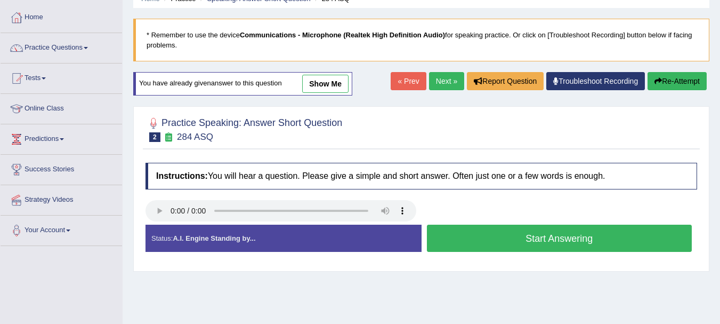
scroll to position [64, 0]
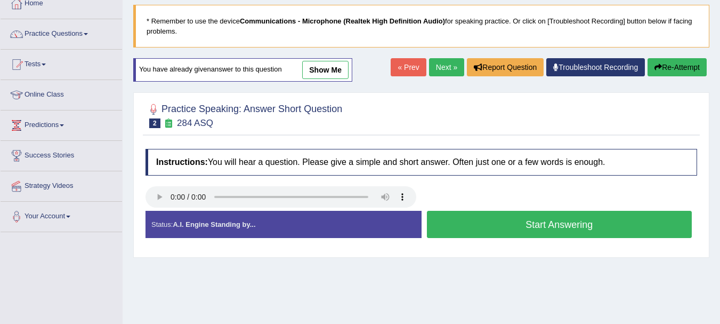
click at [504, 234] on button "Start Answering" at bounding box center [559, 224] width 265 height 27
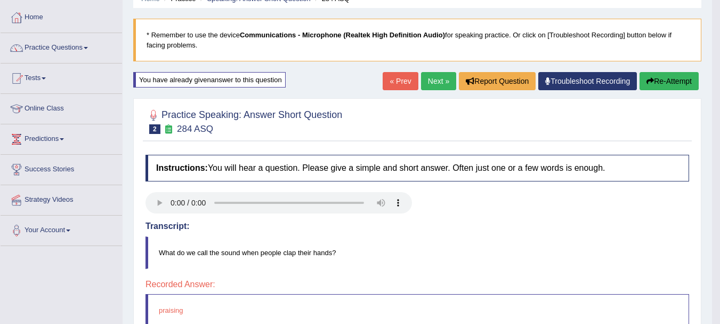
scroll to position [0, 0]
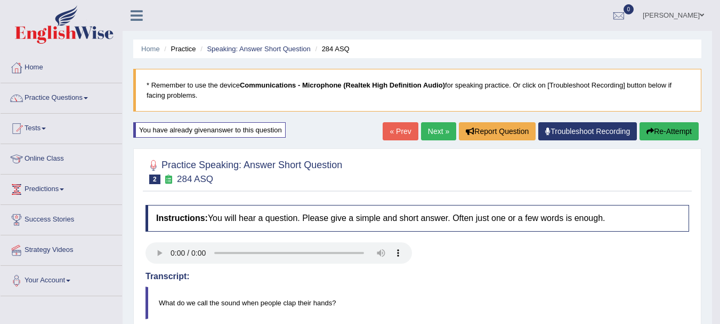
click at [432, 135] on link "Next »" at bounding box center [438, 131] width 35 height 18
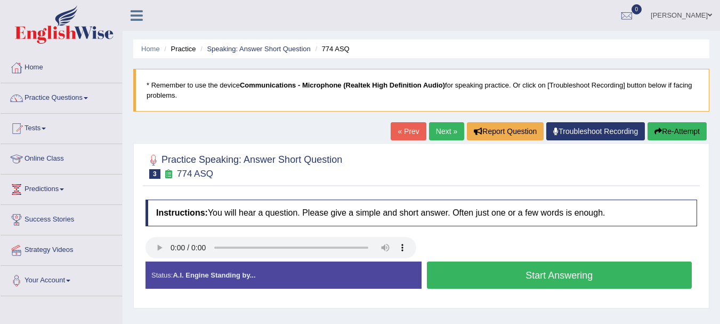
click at [455, 275] on button "Start Answering" at bounding box center [559, 274] width 265 height 27
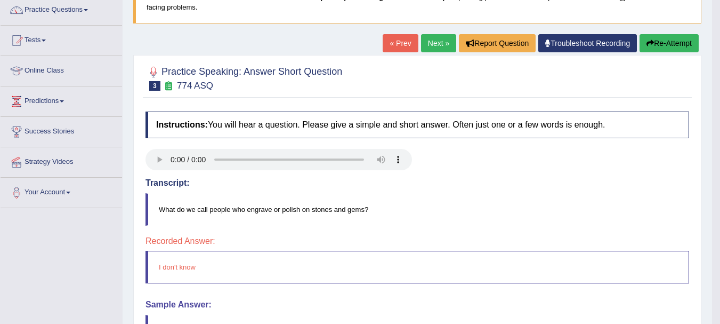
scroll to position [66, 0]
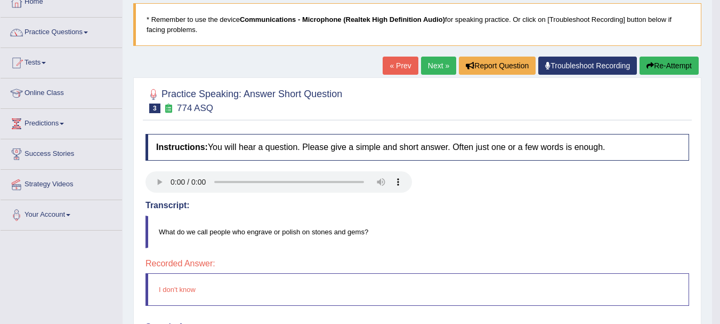
click at [440, 67] on link "Next »" at bounding box center [438, 66] width 35 height 18
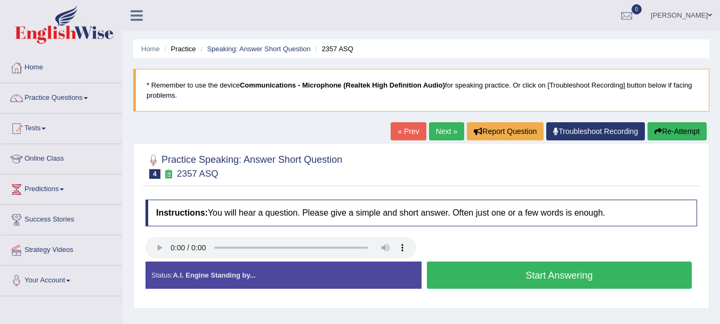
click at [515, 278] on button "Start Answering" at bounding box center [559, 274] width 265 height 27
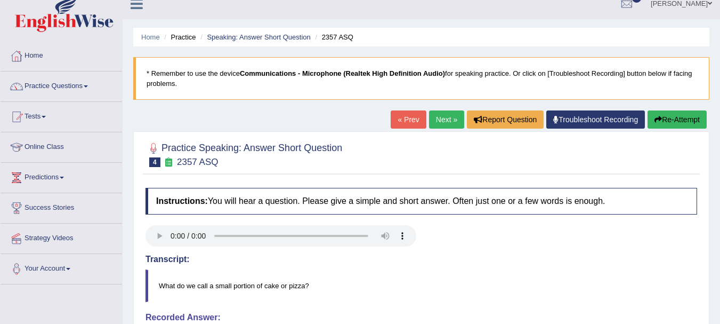
scroll to position [2, 0]
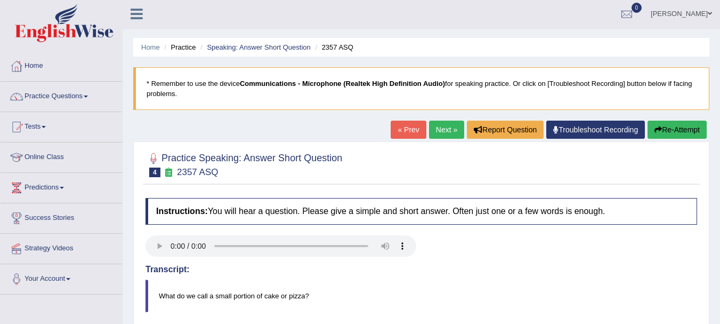
click at [445, 134] on link "Next »" at bounding box center [446, 129] width 35 height 18
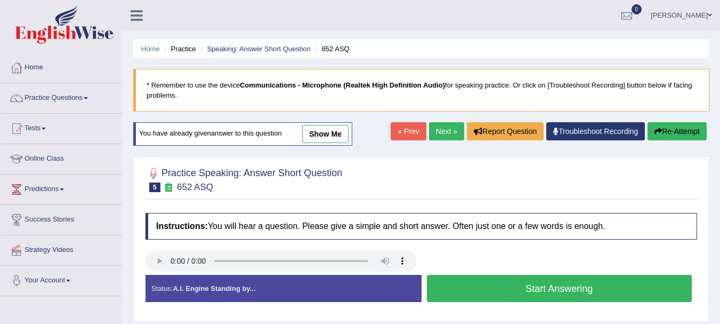
click at [550, 295] on button "Start Answering" at bounding box center [559, 288] width 265 height 27
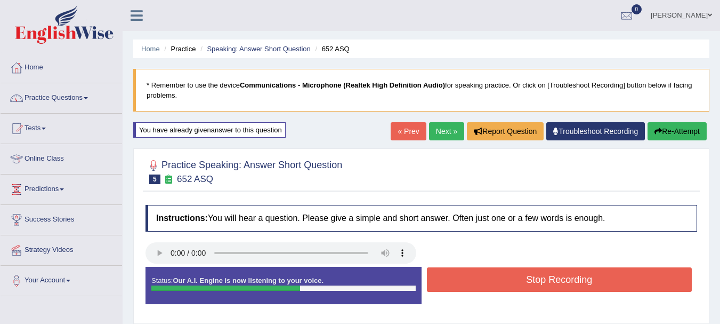
click at [547, 290] on button "Stop Recording" at bounding box center [559, 279] width 265 height 25
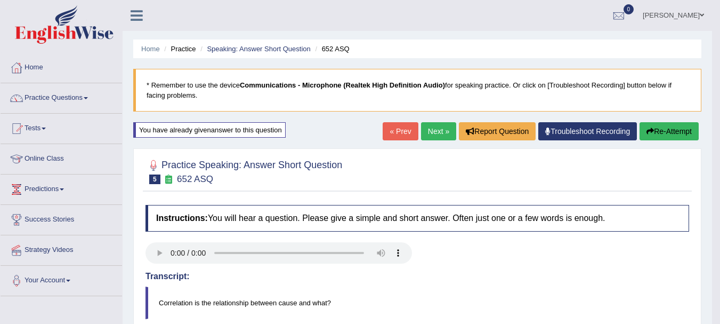
click at [434, 130] on link "Next »" at bounding box center [438, 131] width 35 height 18
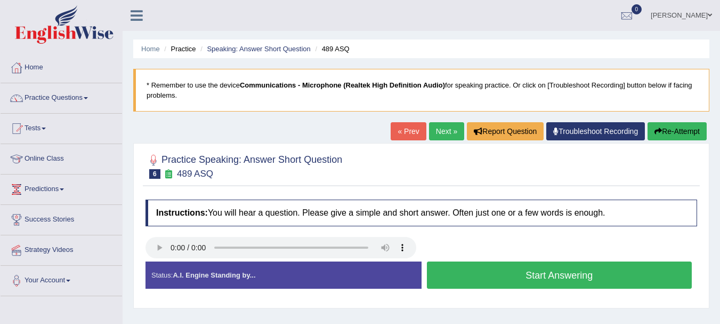
click at [464, 284] on button "Start Answering" at bounding box center [559, 274] width 265 height 27
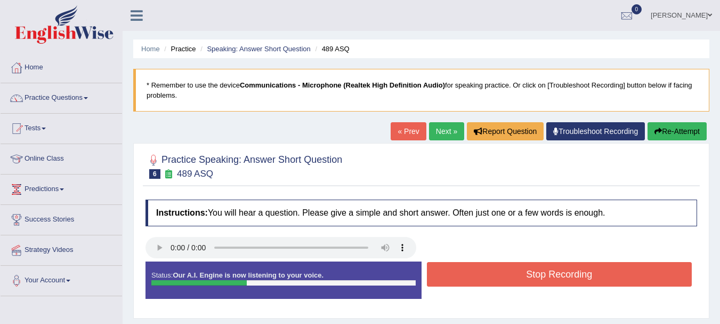
click at [469, 279] on button "Stop Recording" at bounding box center [559, 274] width 265 height 25
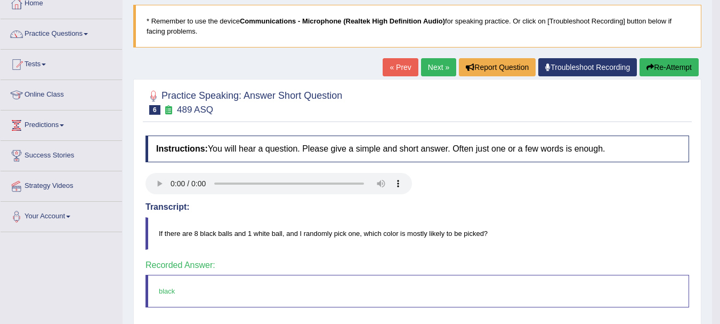
scroll to position [128, 0]
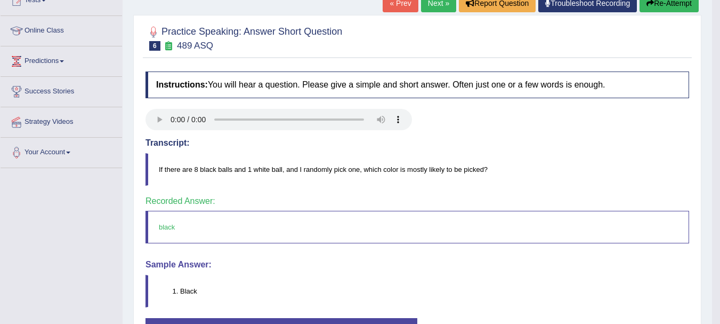
click at [437, 4] on link "Next »" at bounding box center [438, 3] width 35 height 18
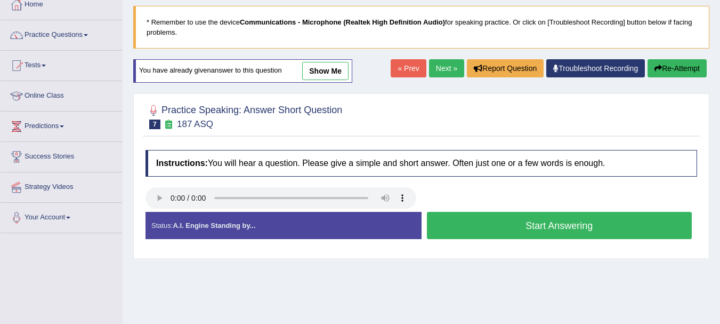
scroll to position [64, 0]
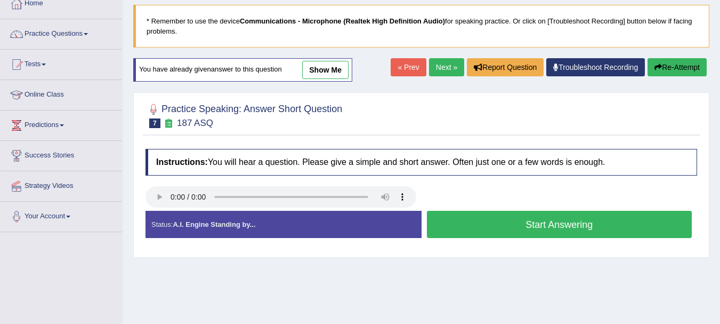
click at [545, 230] on button "Start Answering" at bounding box center [559, 224] width 265 height 27
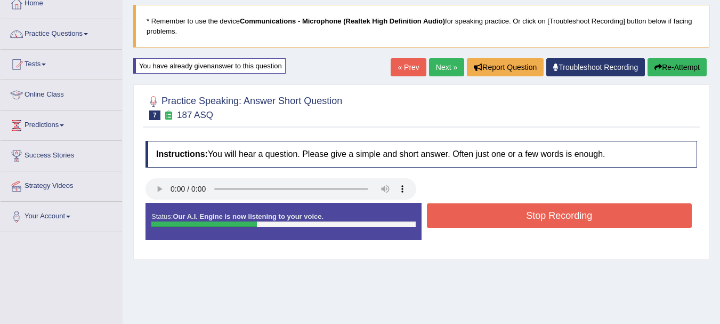
click at [487, 223] on button "Stop Recording" at bounding box center [559, 215] width 265 height 25
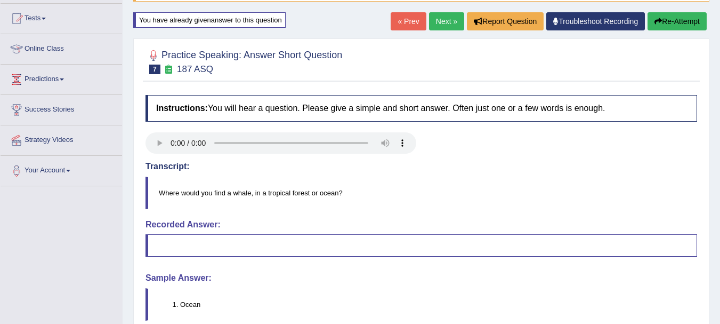
scroll to position [108, 0]
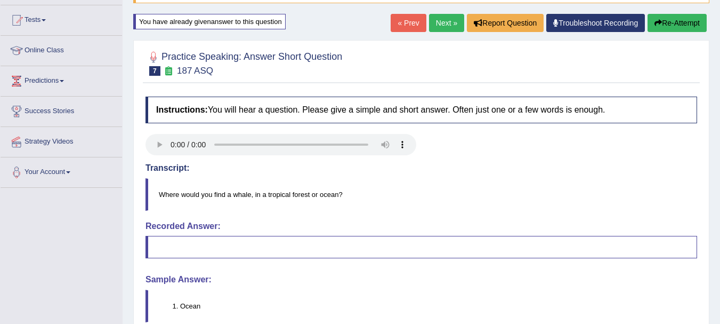
click at [436, 18] on link "Next »" at bounding box center [446, 23] width 35 height 18
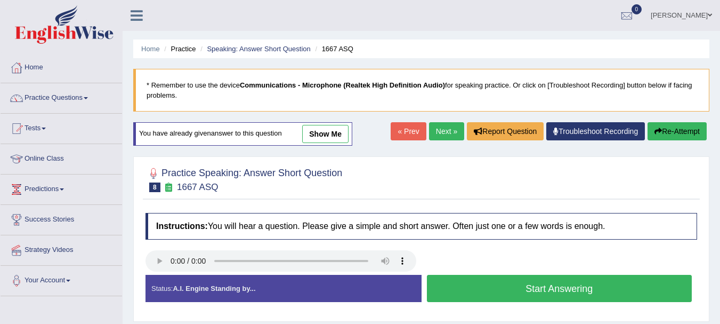
click at [475, 292] on button "Start Answering" at bounding box center [559, 288] width 265 height 27
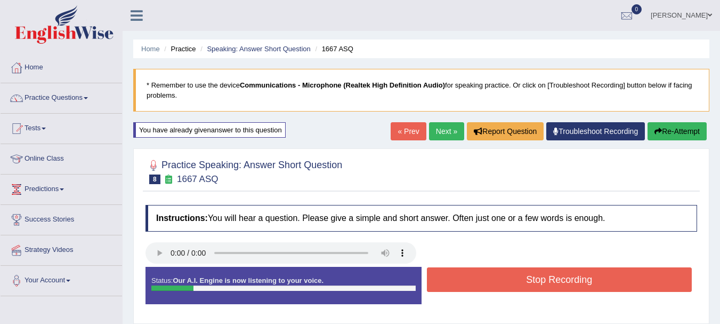
click at [475, 292] on button "Stop Recording" at bounding box center [559, 279] width 265 height 25
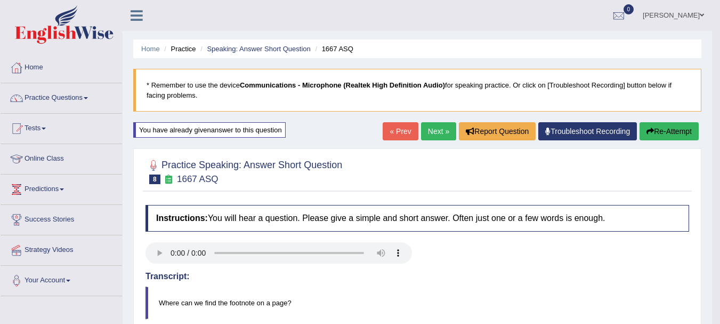
click at [442, 126] on link "Next »" at bounding box center [438, 131] width 35 height 18
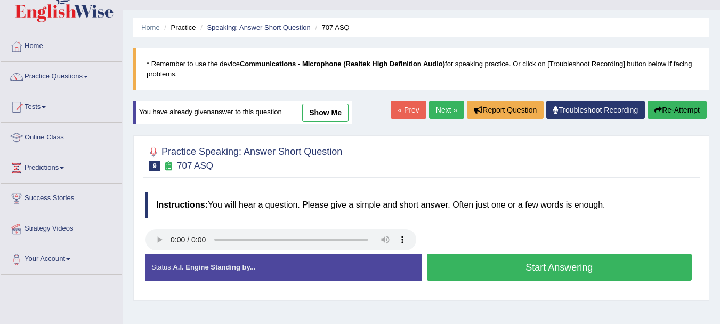
scroll to position [21, 0]
click at [455, 265] on button "Start Answering" at bounding box center [559, 266] width 265 height 27
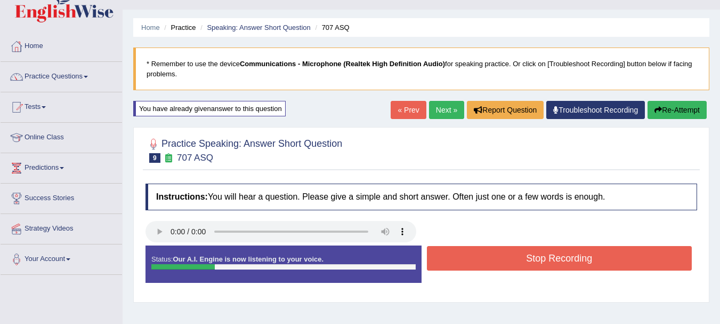
click at [455, 265] on button "Stop Recording" at bounding box center [559, 258] width 265 height 25
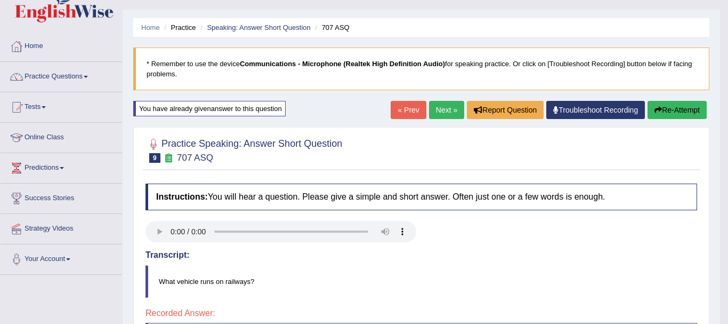
drag, startPoint x: 723, startPoint y: 114, endPoint x: 723, endPoint y: 133, distance: 18.7
click at [720, 133] on body "Toggle navigation Home Practice Questions Speaking Practice Read Aloud Repeat S…" at bounding box center [364, 141] width 728 height 324
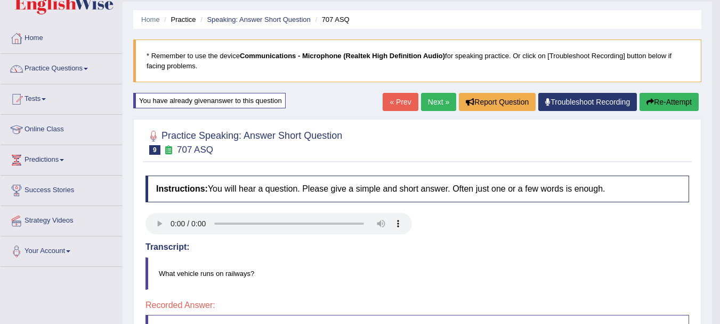
scroll to position [26, 0]
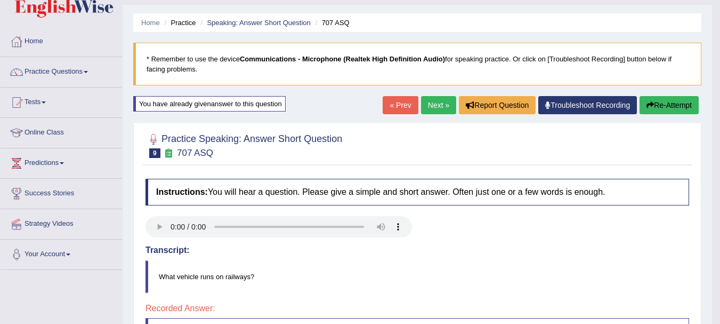
click at [431, 109] on link "Next »" at bounding box center [438, 105] width 35 height 18
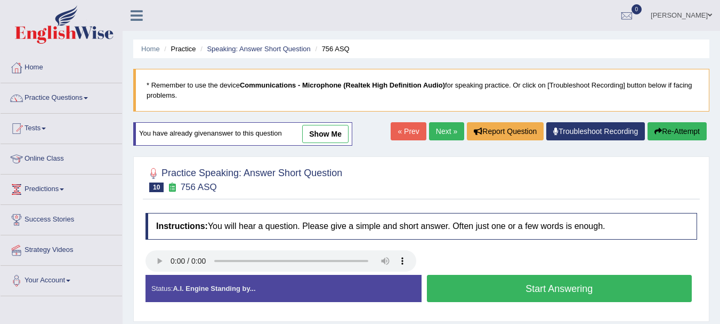
click at [451, 278] on button "Start Answering" at bounding box center [559, 288] width 265 height 27
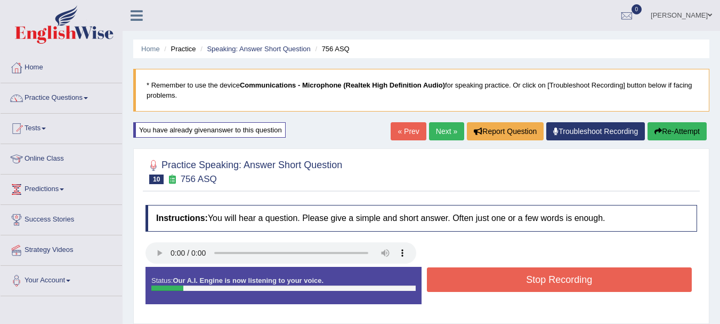
click at [451, 278] on button "Stop Recording" at bounding box center [559, 279] width 265 height 25
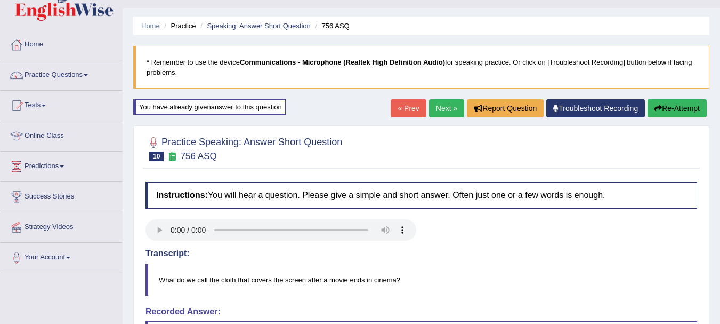
scroll to position [21, 0]
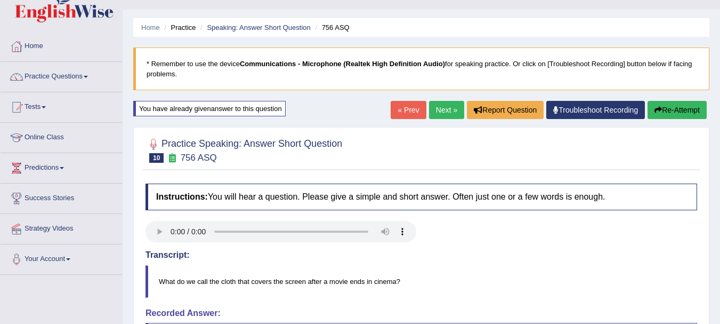
click at [434, 110] on link "Next »" at bounding box center [446, 110] width 35 height 18
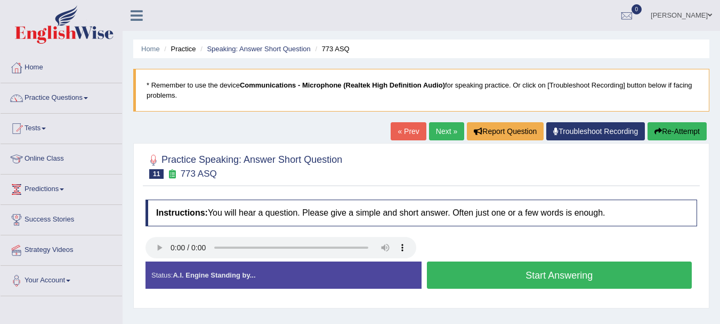
click at [466, 273] on button "Start Answering" at bounding box center [559, 274] width 265 height 27
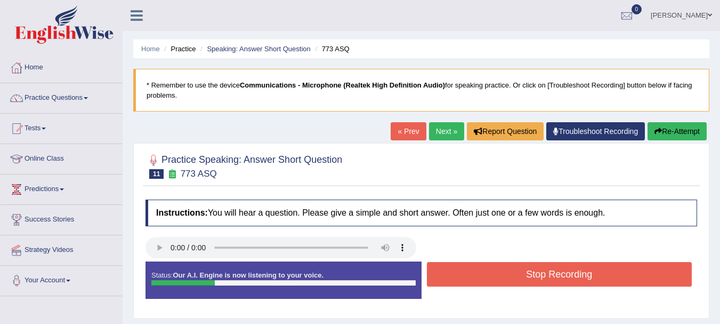
click at [466, 273] on button "Stop Recording" at bounding box center [559, 274] width 265 height 25
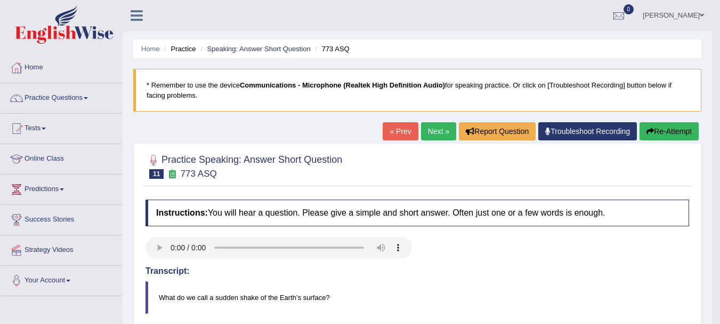
click at [433, 128] on link "Next »" at bounding box center [438, 131] width 35 height 18
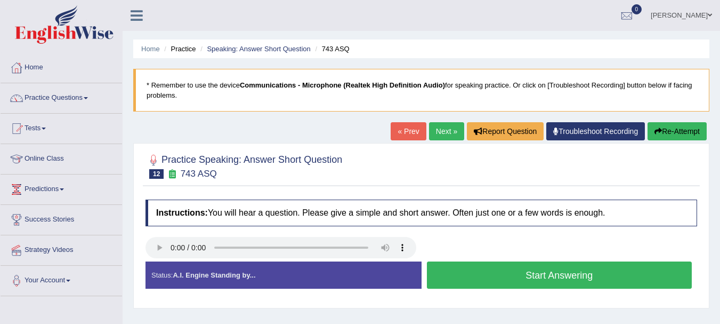
click at [468, 278] on button "Start Answering" at bounding box center [559, 274] width 265 height 27
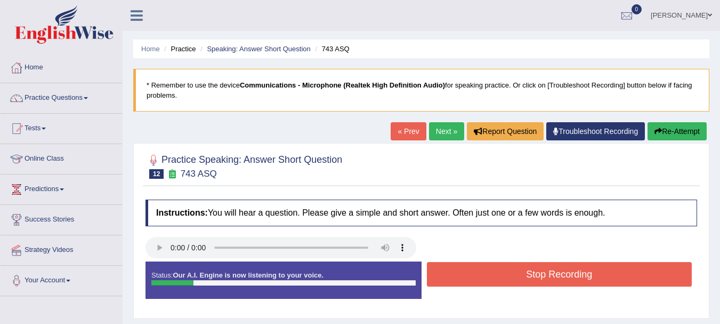
click at [468, 278] on button "Stop Recording" at bounding box center [559, 274] width 265 height 25
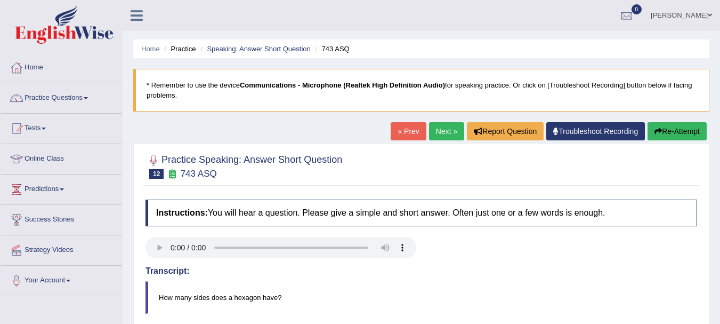
click at [434, 135] on link "Next »" at bounding box center [446, 131] width 35 height 18
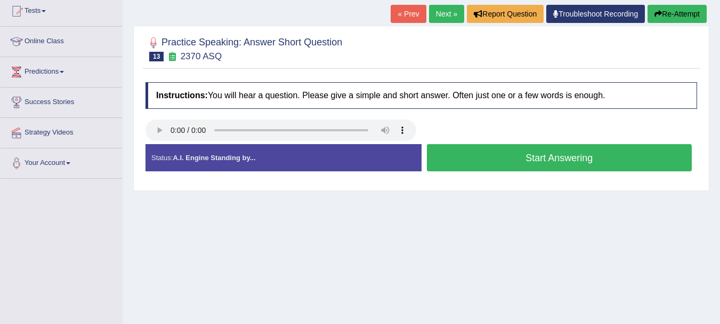
scroll to position [149, 0]
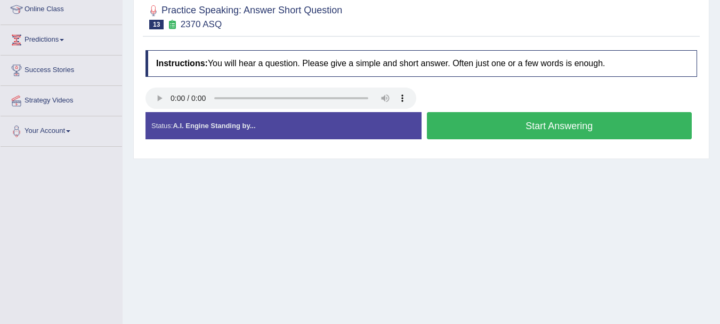
click at [498, 122] on button "Start Answering" at bounding box center [559, 125] width 265 height 27
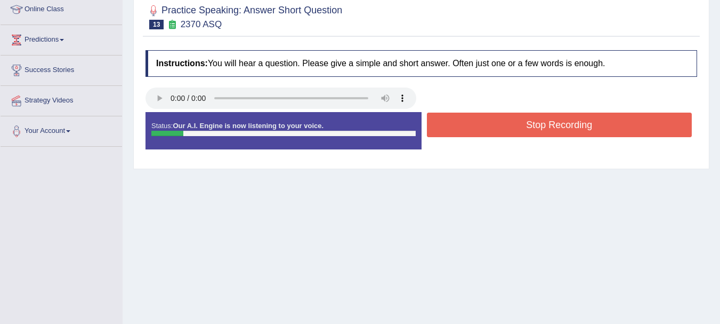
click at [498, 122] on button "Stop Recording" at bounding box center [559, 124] width 265 height 25
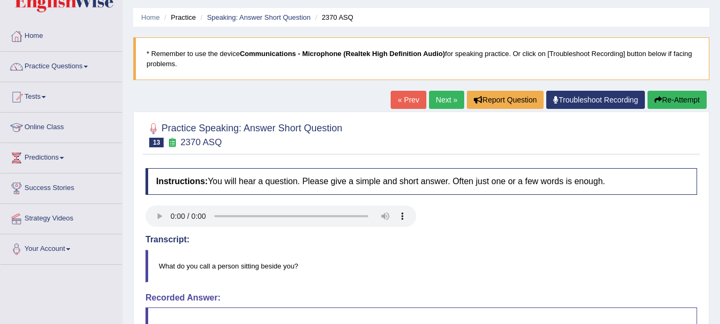
scroll to position [0, 0]
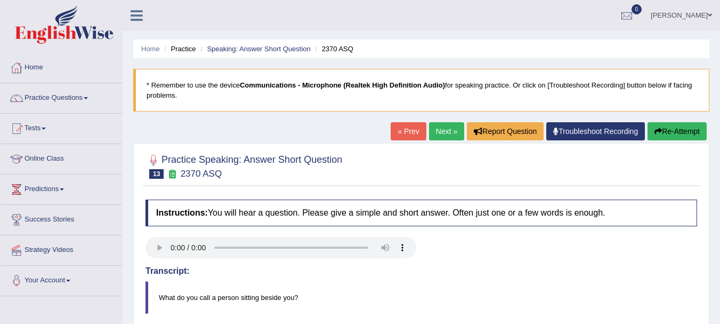
click at [441, 131] on link "Next »" at bounding box center [446, 131] width 35 height 18
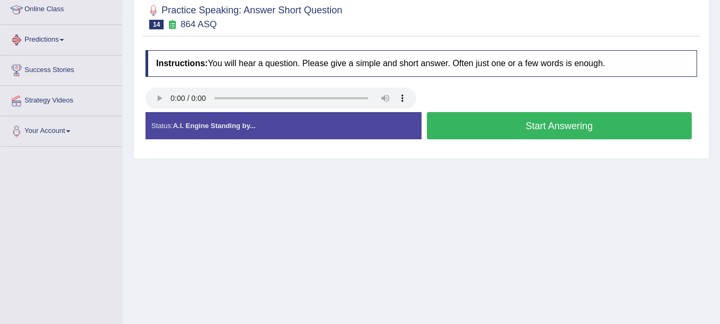
scroll to position [64, 0]
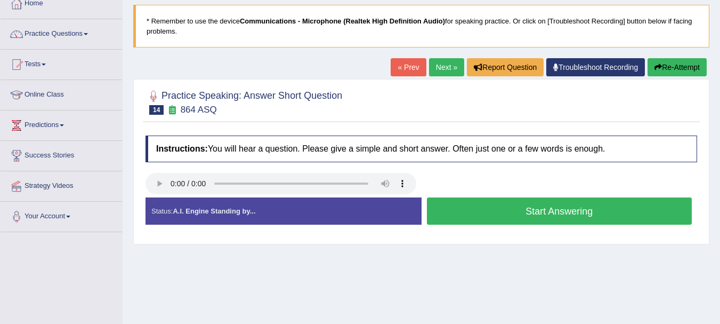
click at [61, 33] on link "Practice Questions" at bounding box center [62, 32] width 122 height 27
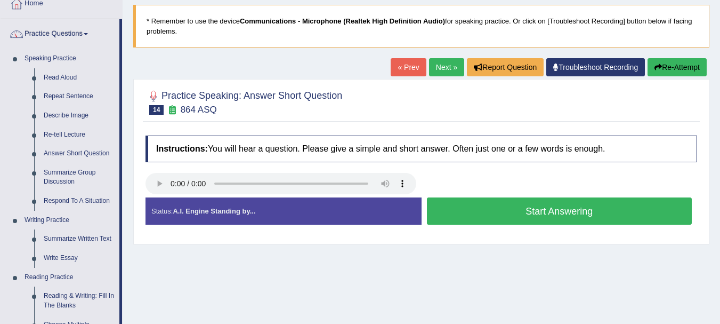
drag, startPoint x: 120, startPoint y: 116, endPoint x: 120, endPoint y: 131, distance: 14.9
click at [120, 131] on li "Practice Questions Speaking Practice Read Aloud Repeat Sentence Describe Image …" at bounding box center [62, 319] width 122 height 600
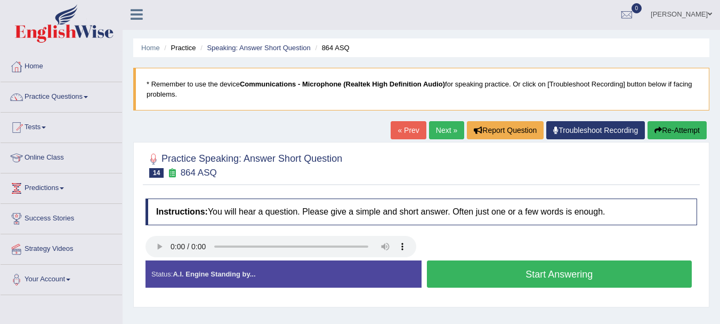
scroll to position [0, 0]
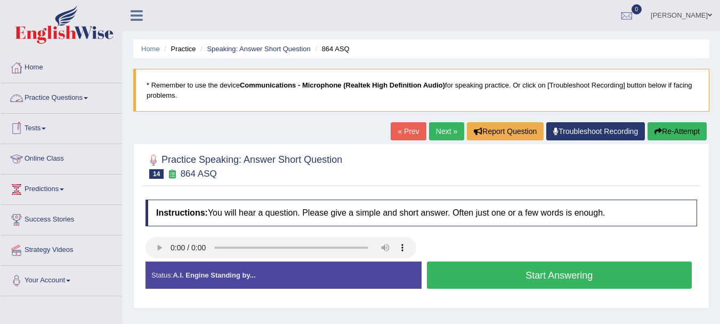
click at [46, 105] on link "Practice Questions" at bounding box center [62, 96] width 122 height 27
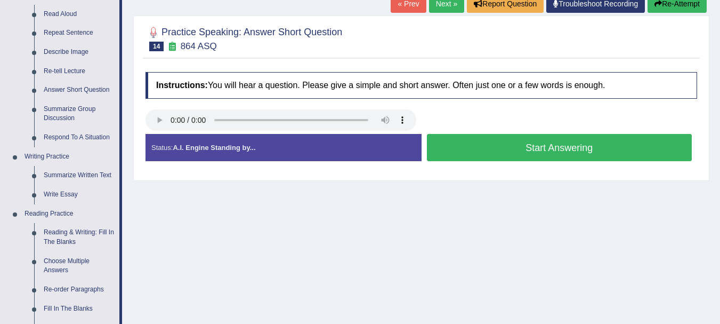
scroll to position [128, 0]
